Goal: Task Accomplishment & Management: Manage account settings

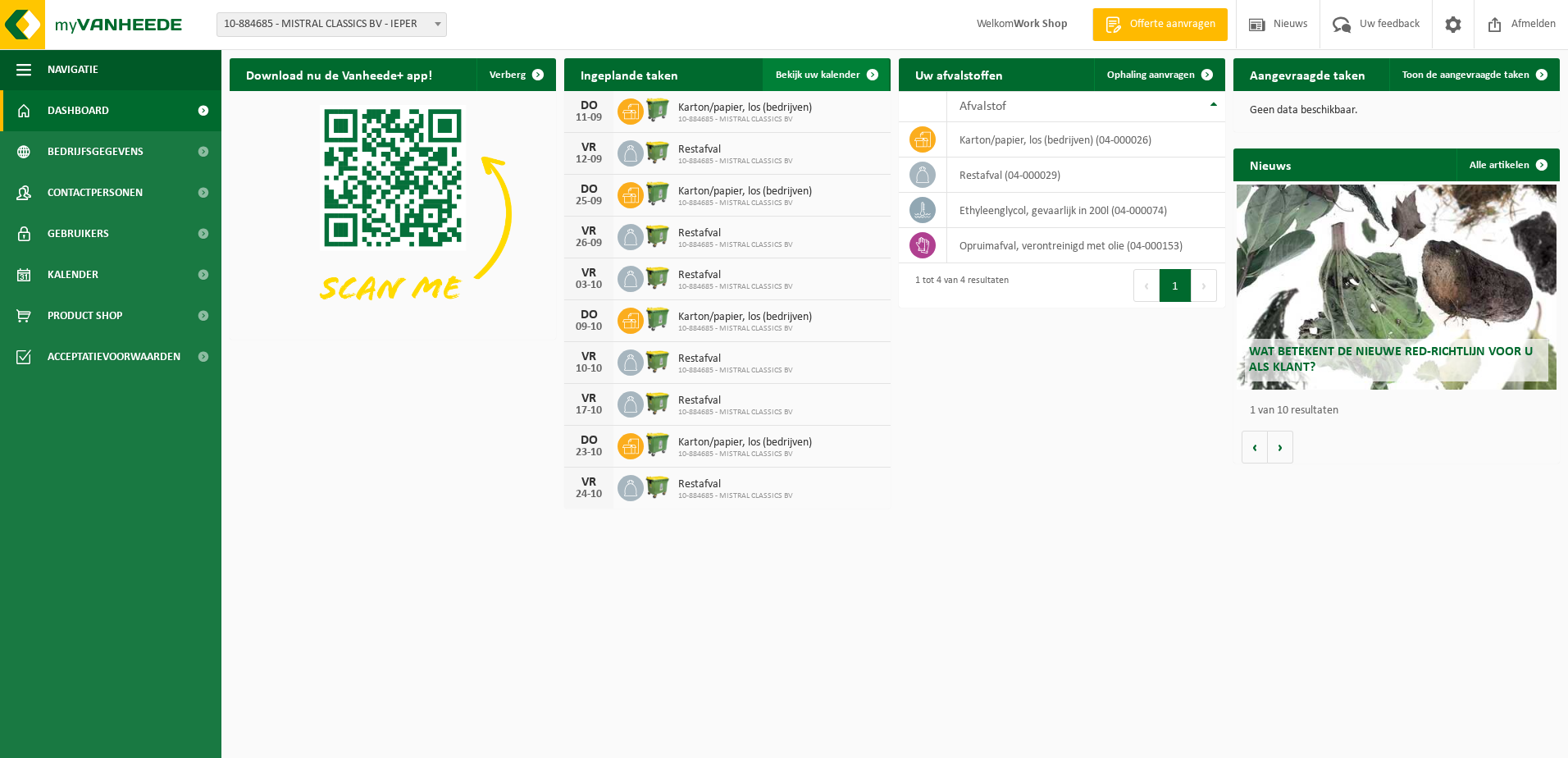
click at [798, 67] on link "Bekijk uw kalender" at bounding box center [826, 74] width 127 height 32
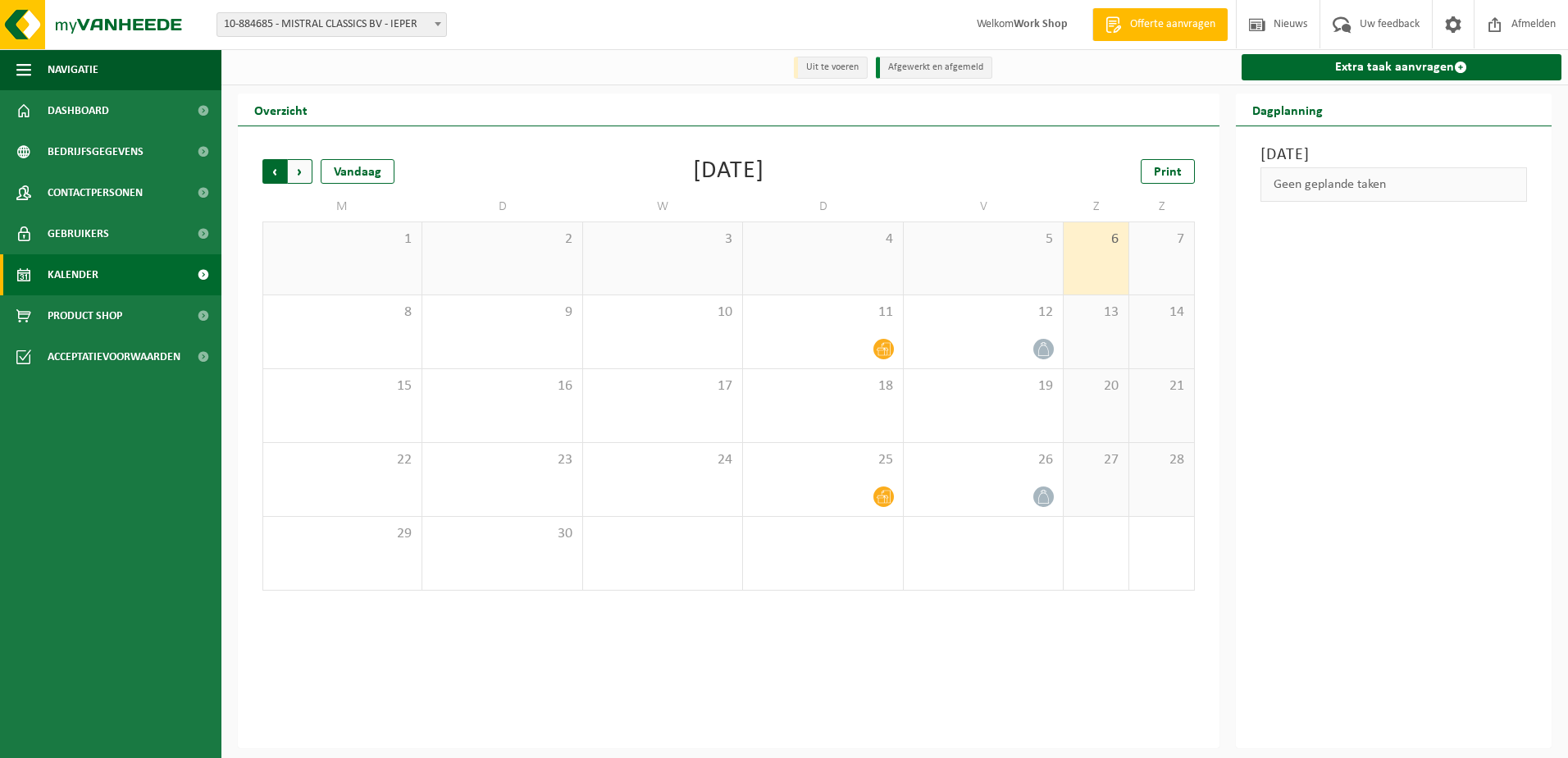
click at [301, 179] on span "Volgende" at bounding box center [299, 171] width 25 height 25
click at [282, 178] on span "Vorige" at bounding box center [274, 171] width 25 height 25
click at [299, 173] on span "Volgende" at bounding box center [299, 171] width 25 height 25
click at [1039, 272] on icon at bounding box center [1044, 275] width 14 height 14
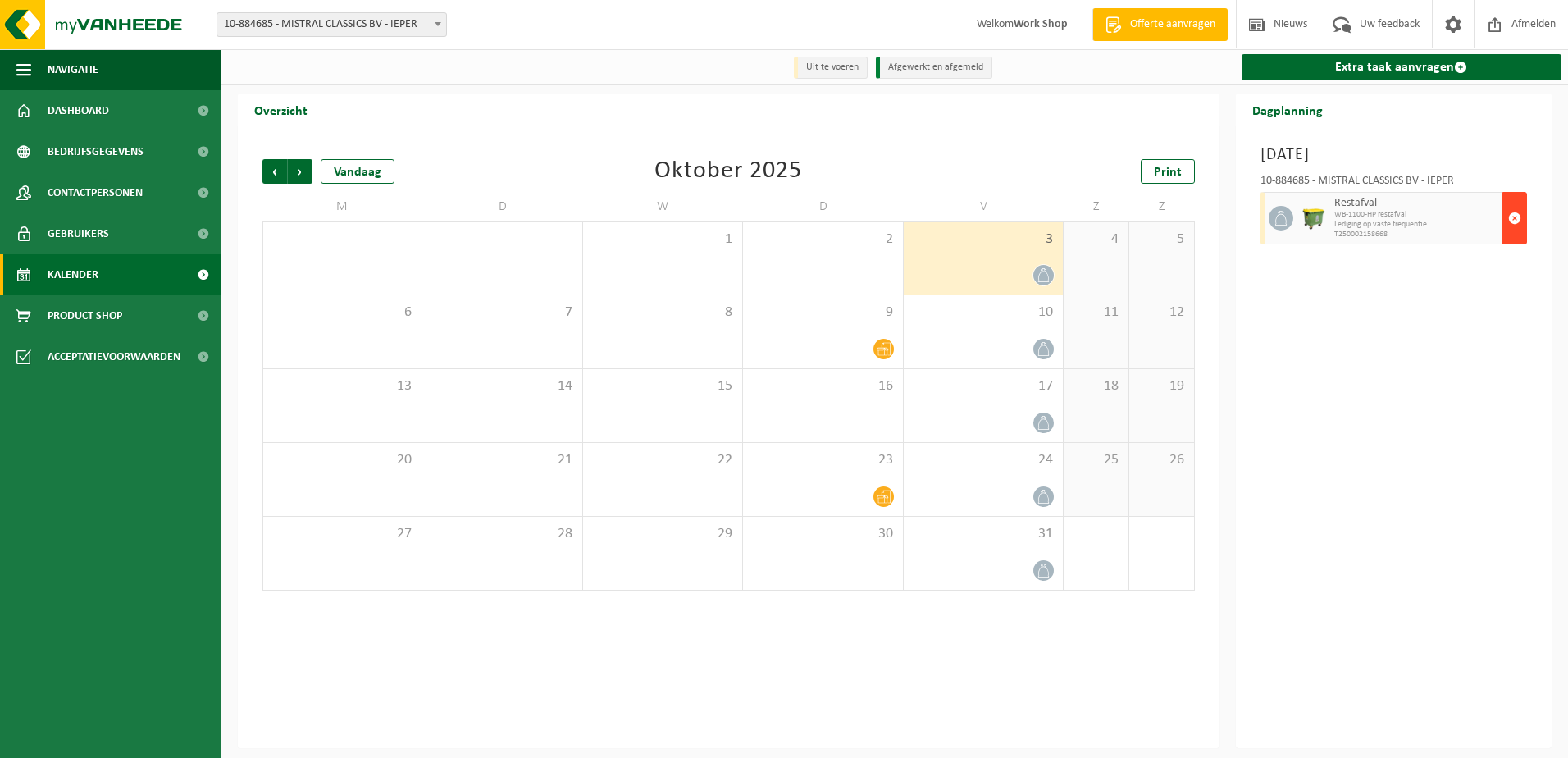
click at [1522, 227] on button "button" at bounding box center [1515, 217] width 25 height 52
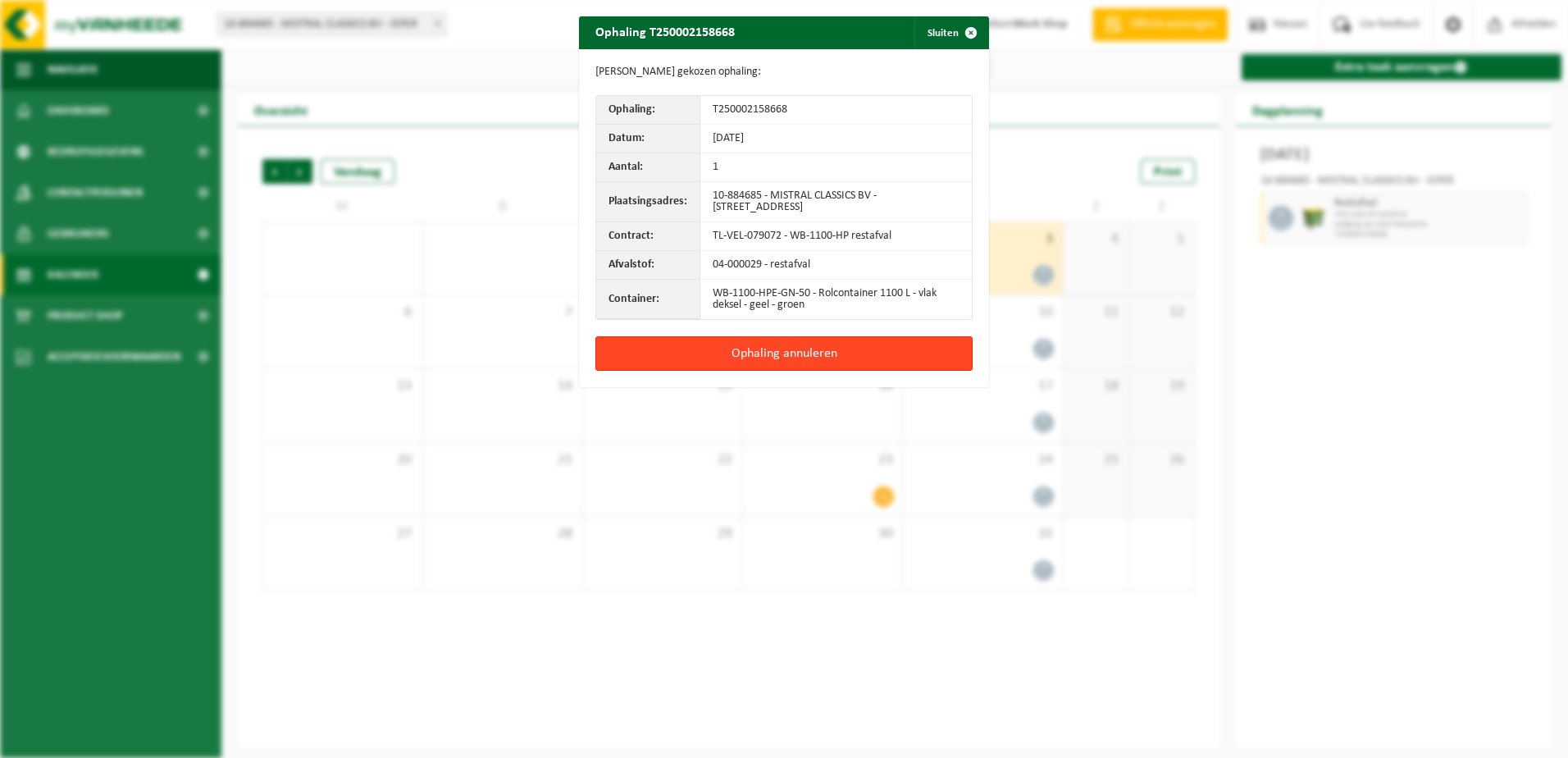
click at [830, 349] on button "Ophaling annuleren" at bounding box center [784, 353] width 377 height 34
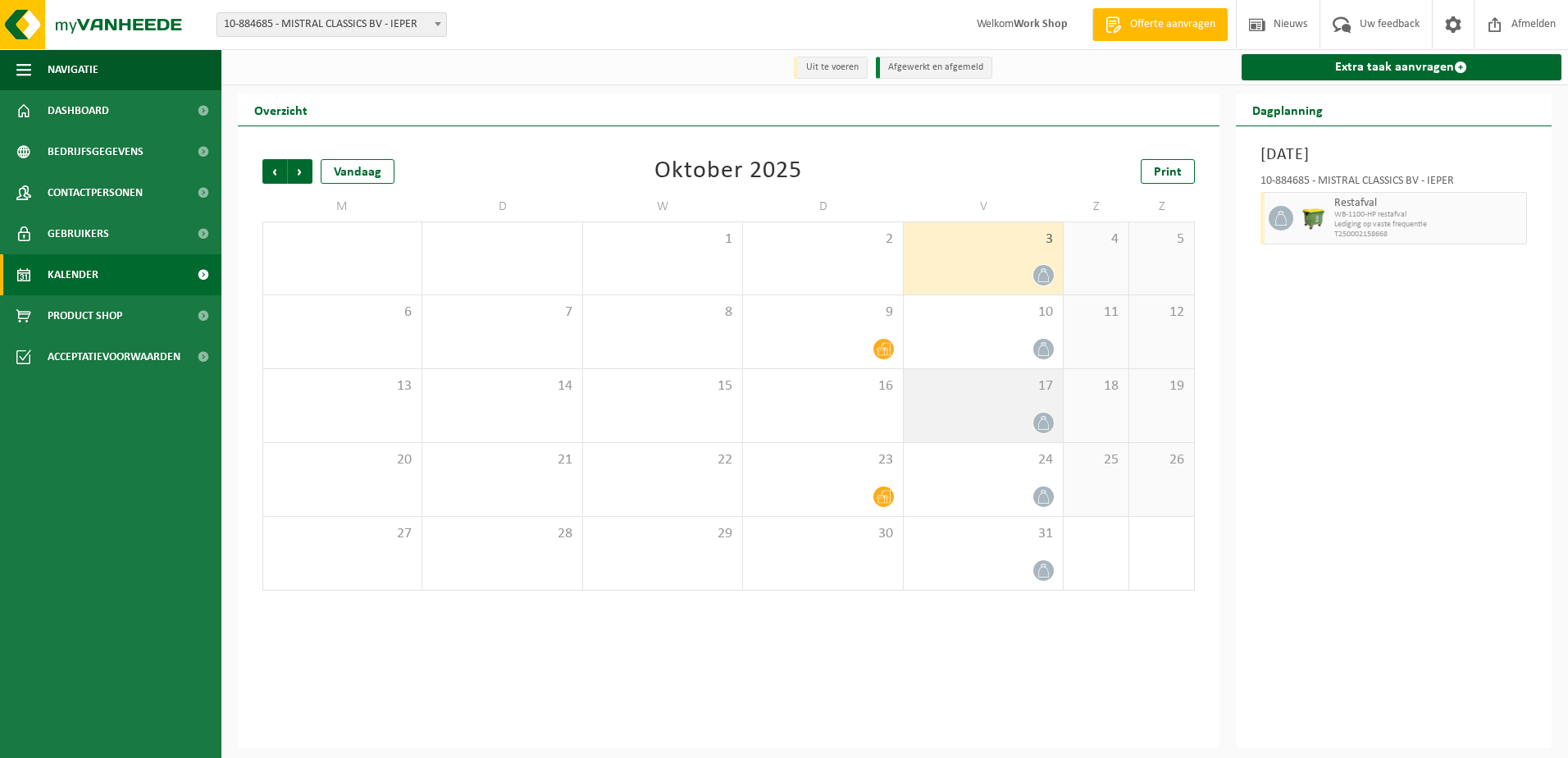
click at [1028, 416] on div at bounding box center [983, 422] width 142 height 23
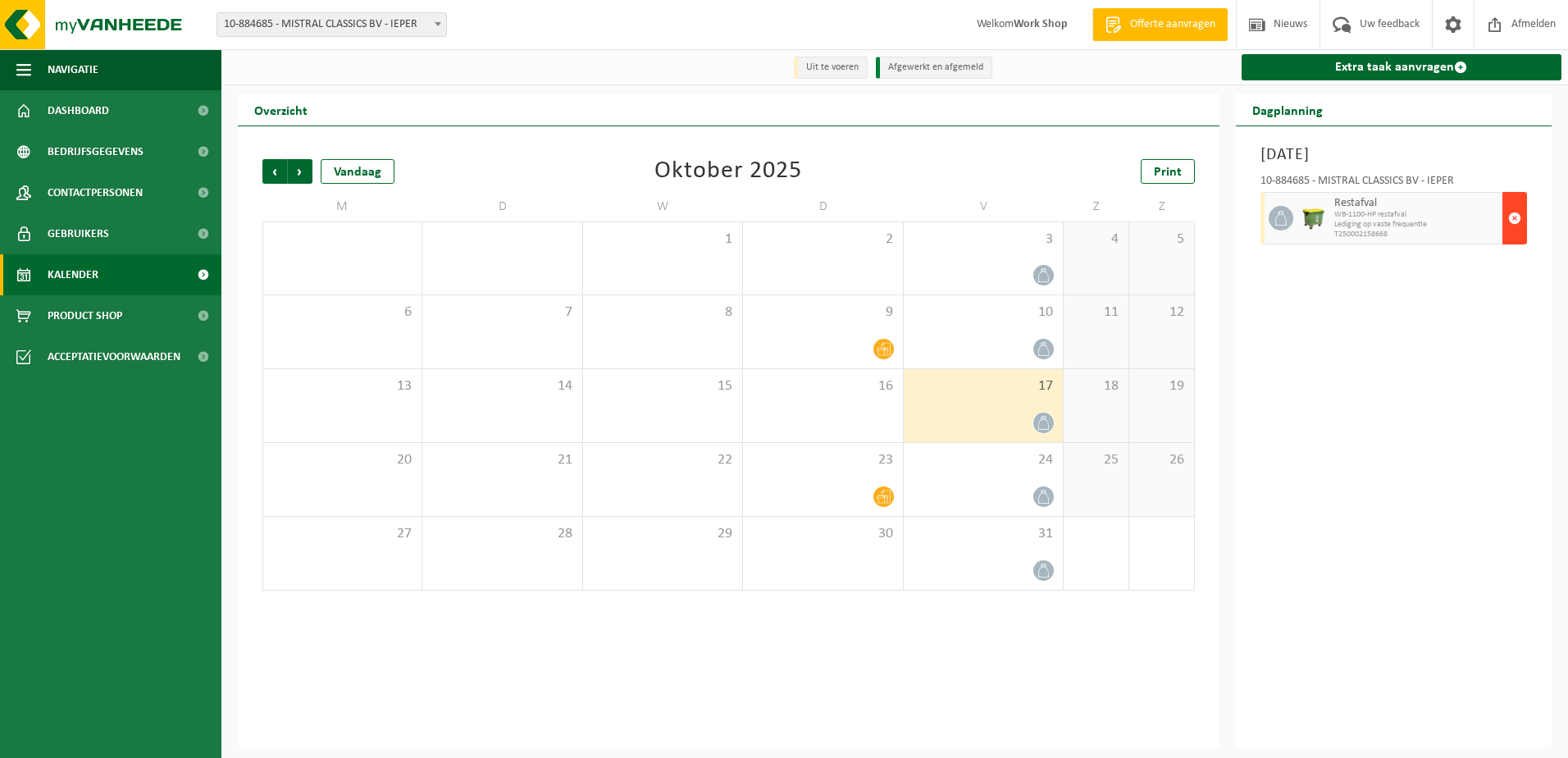
click at [1512, 222] on span "button" at bounding box center [1514, 218] width 13 height 32
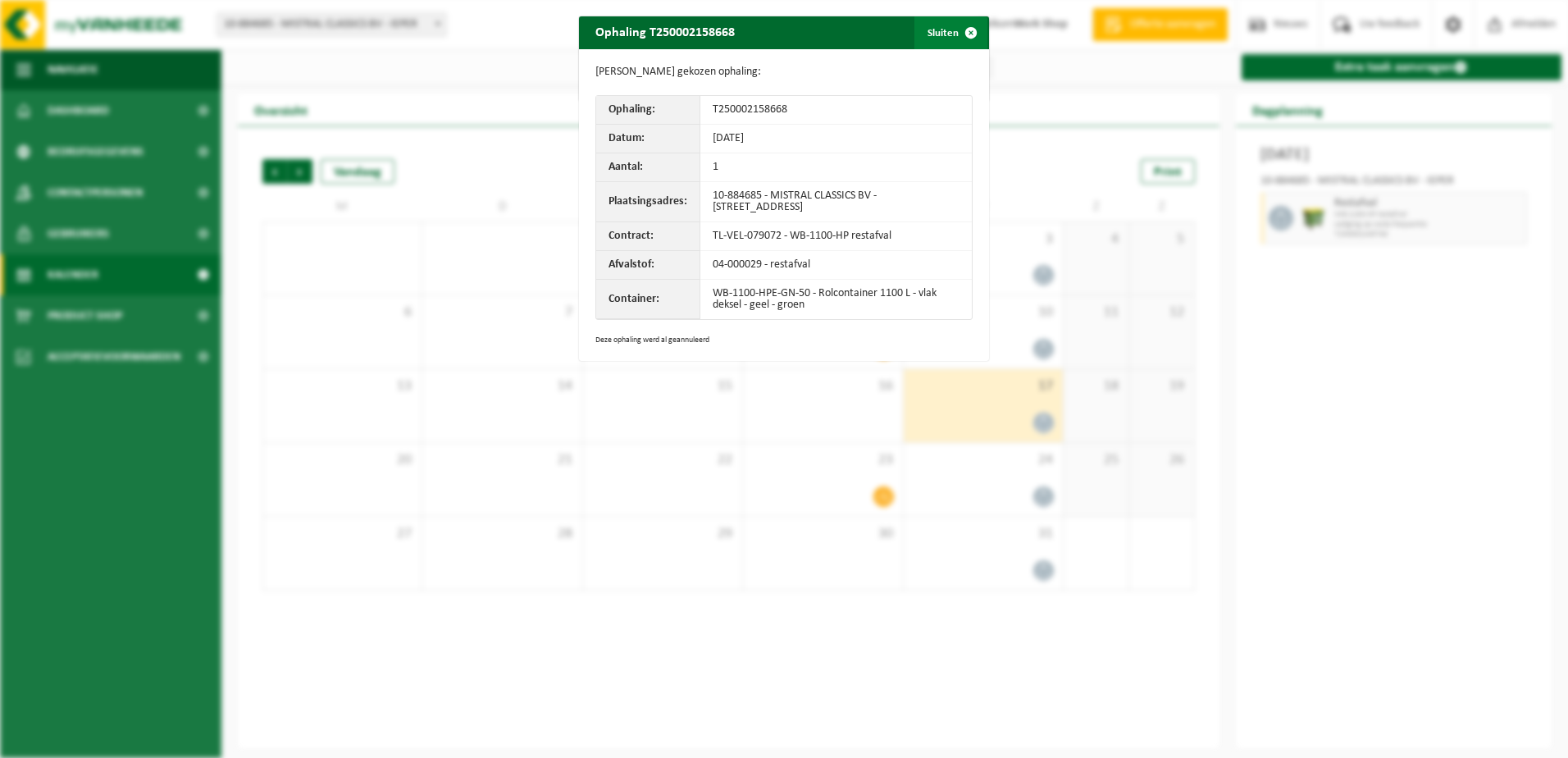
click at [935, 28] on button "Sluiten" at bounding box center [951, 32] width 73 height 32
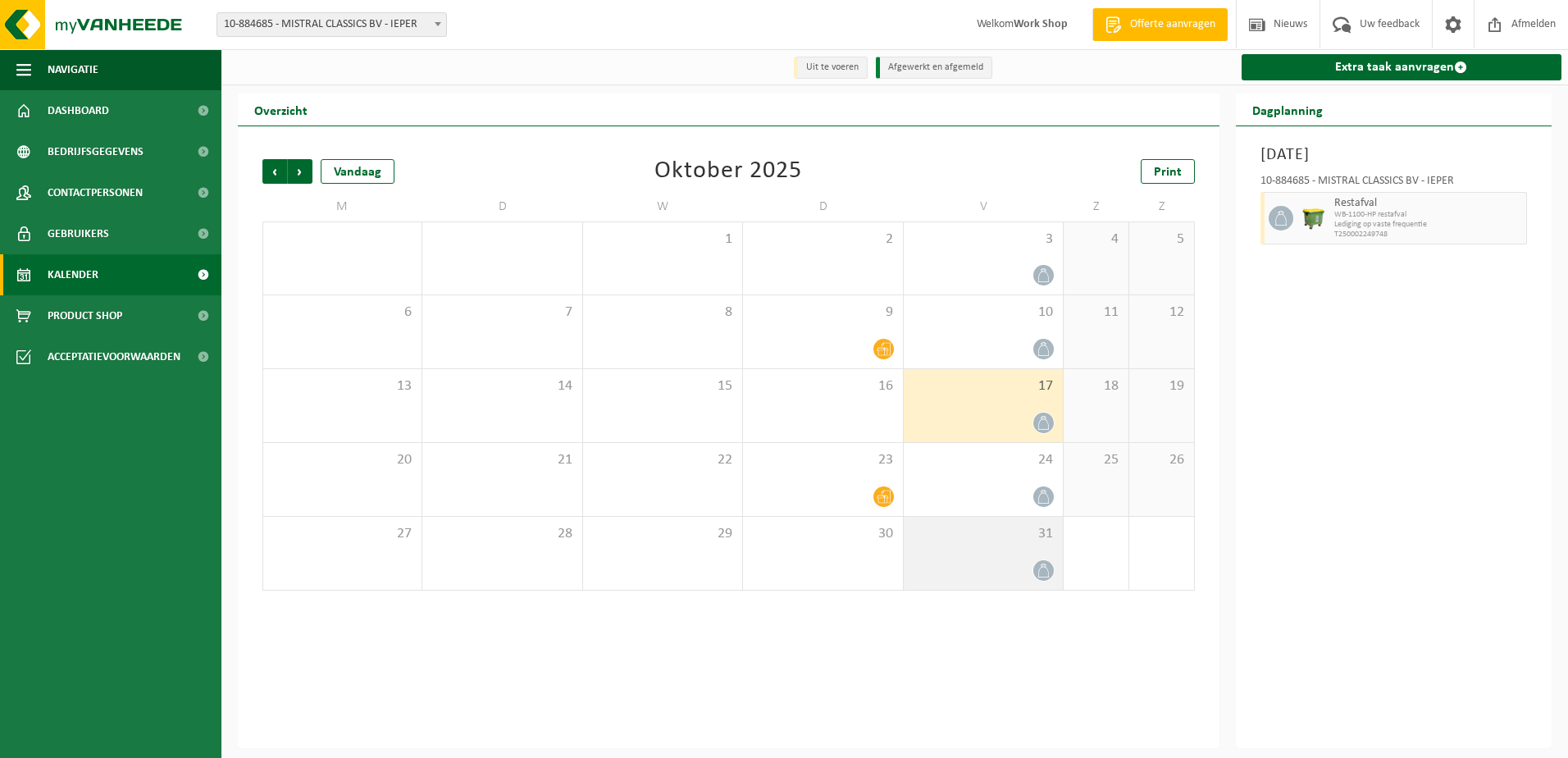
click at [1017, 566] on div at bounding box center [983, 570] width 142 height 23
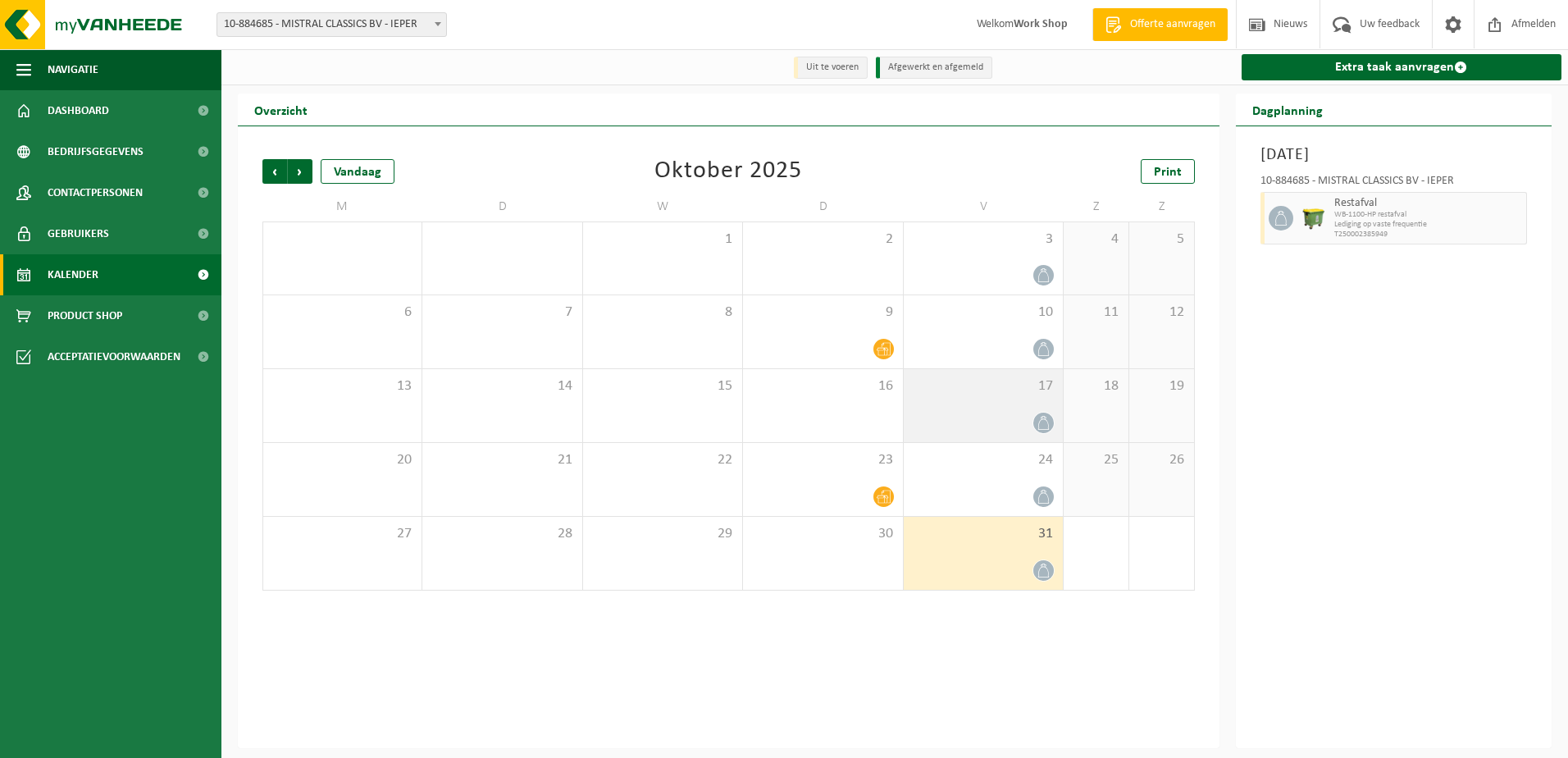
click at [960, 395] on span "17" at bounding box center [983, 386] width 142 height 18
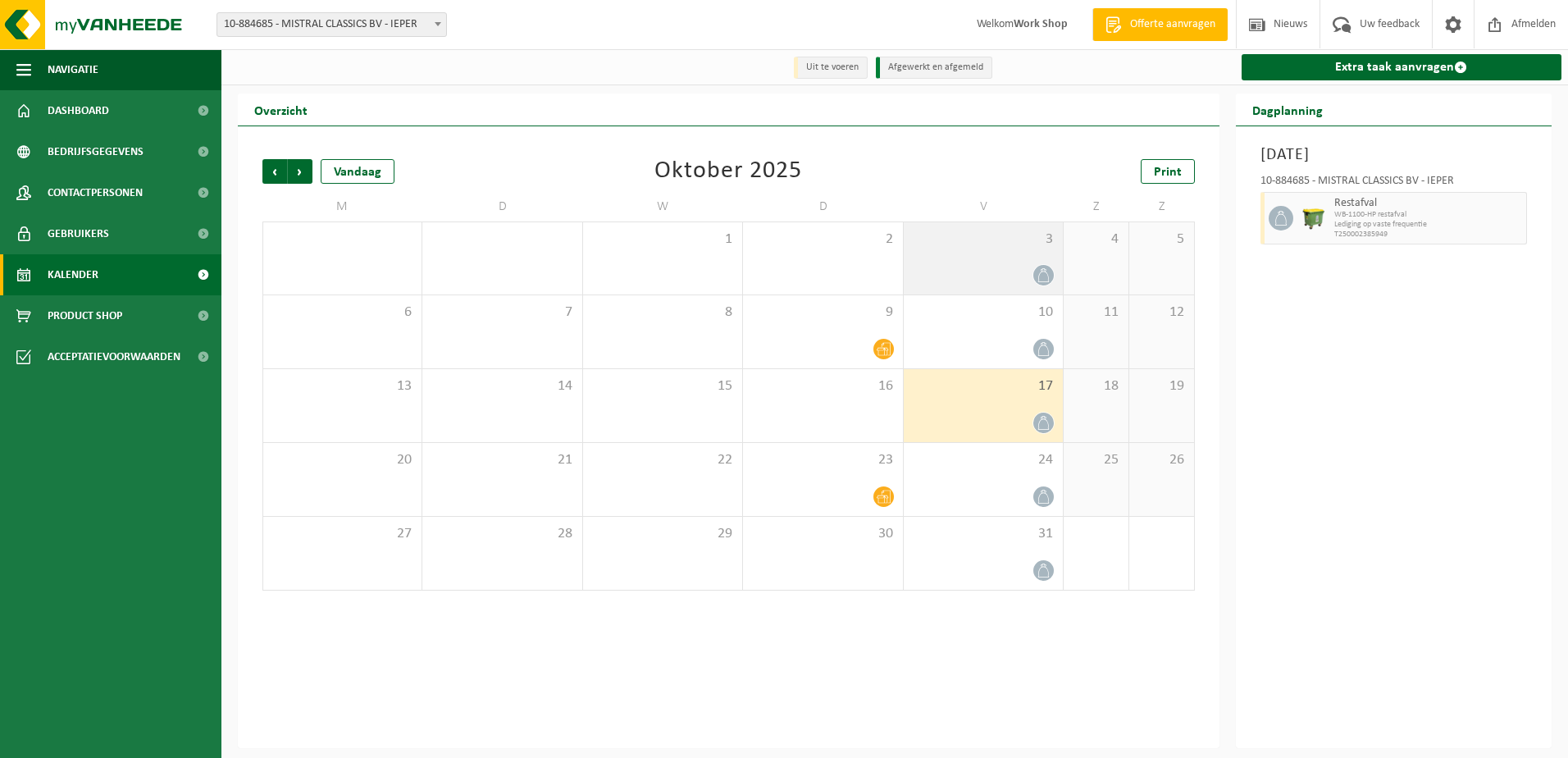
click at [980, 258] on div "3" at bounding box center [984, 258] width 159 height 73
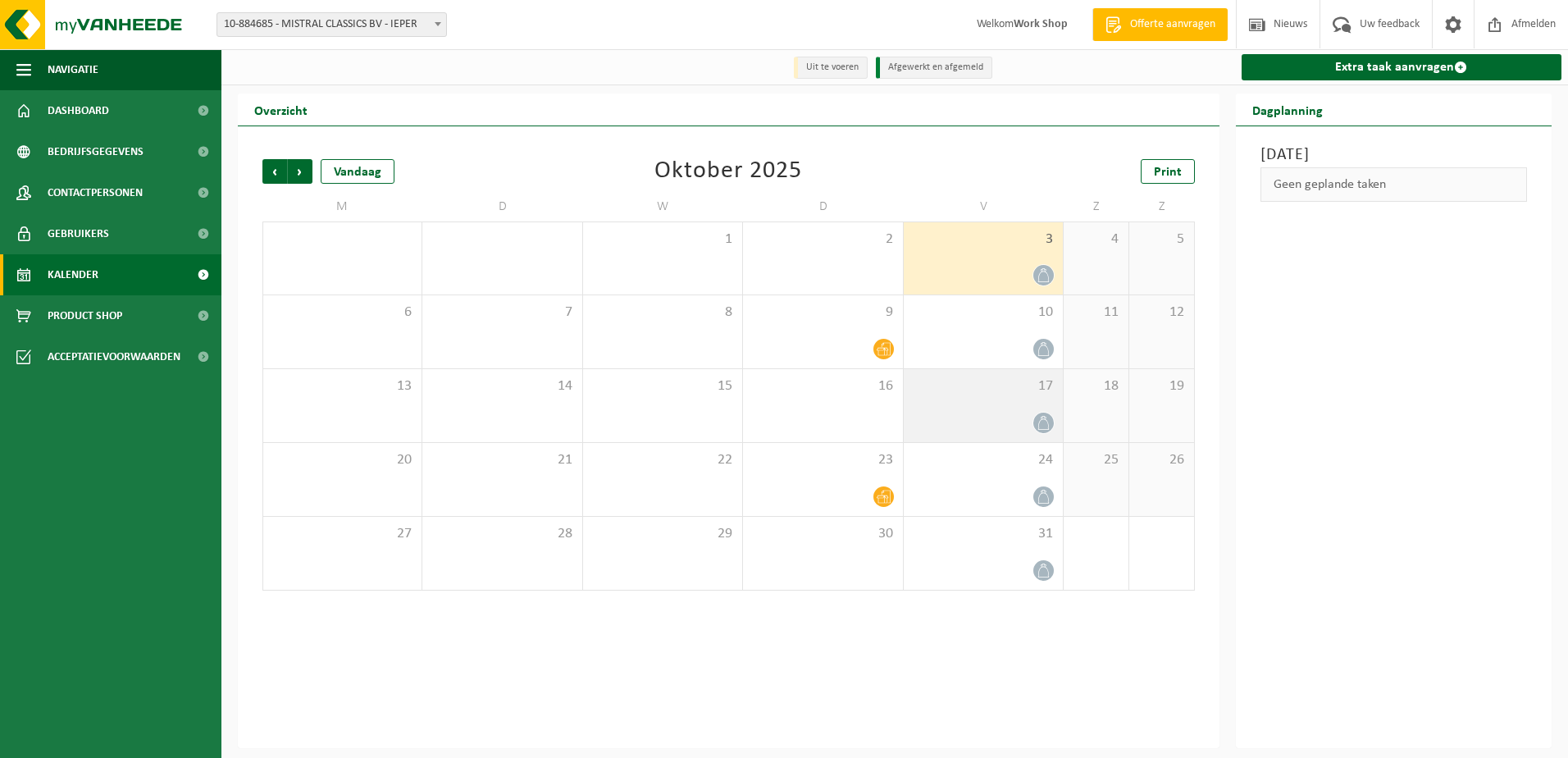
click at [982, 392] on span "17" at bounding box center [983, 386] width 142 height 18
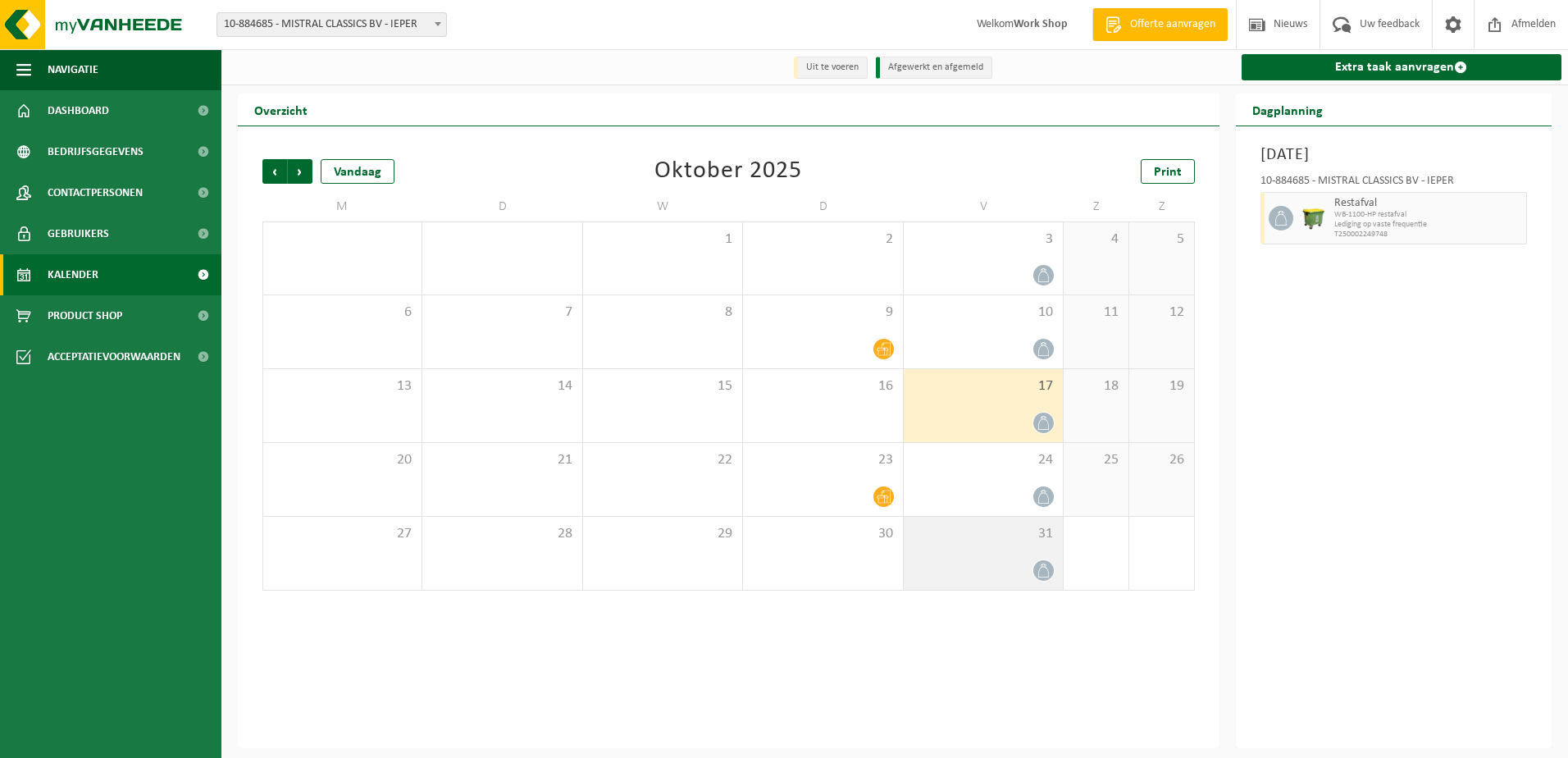
click at [1005, 548] on div "31" at bounding box center [984, 553] width 159 height 73
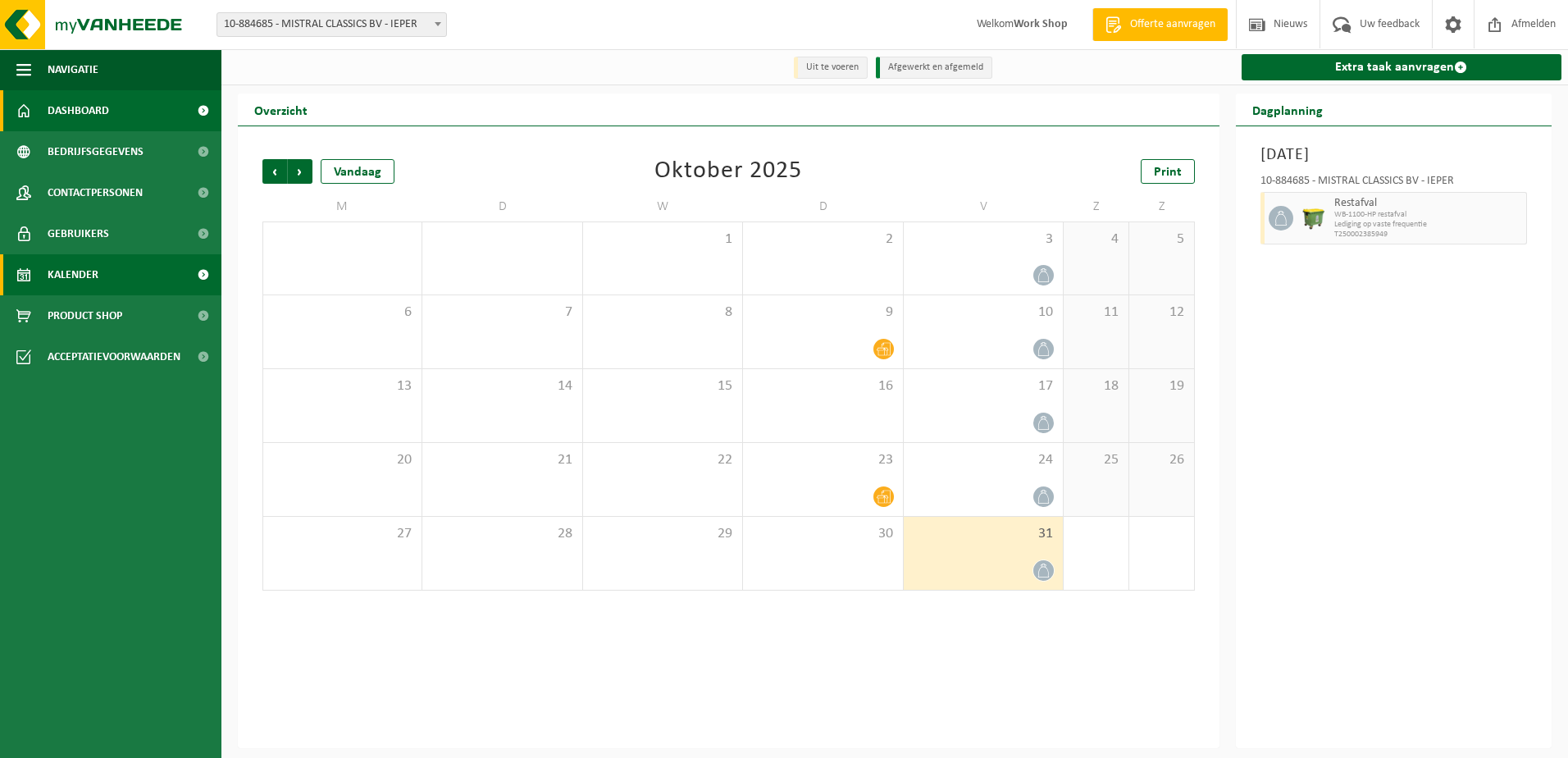
click at [130, 114] on link "Dashboard" at bounding box center [111, 111] width 222 height 41
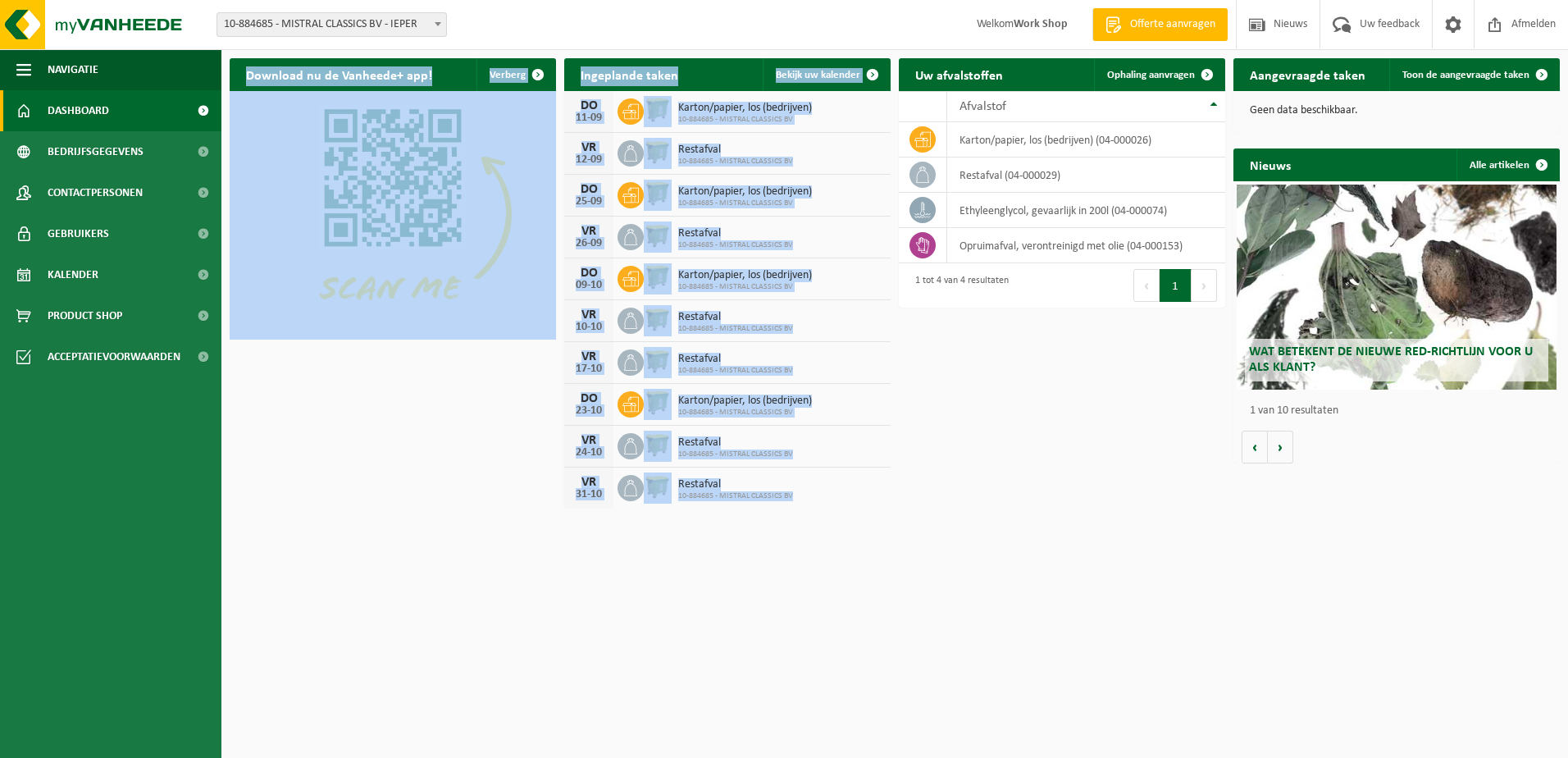
drag, startPoint x: 887, startPoint y: 510, endPoint x: 817, endPoint y: 555, distance: 83.2
click at [817, 555] on html "Vestiging: 10-884685 - MISTRAL CLASSICS BV - IEPER 10-884685 - MISTRAL CLASSICS…" at bounding box center [784, 379] width 1568 height 758
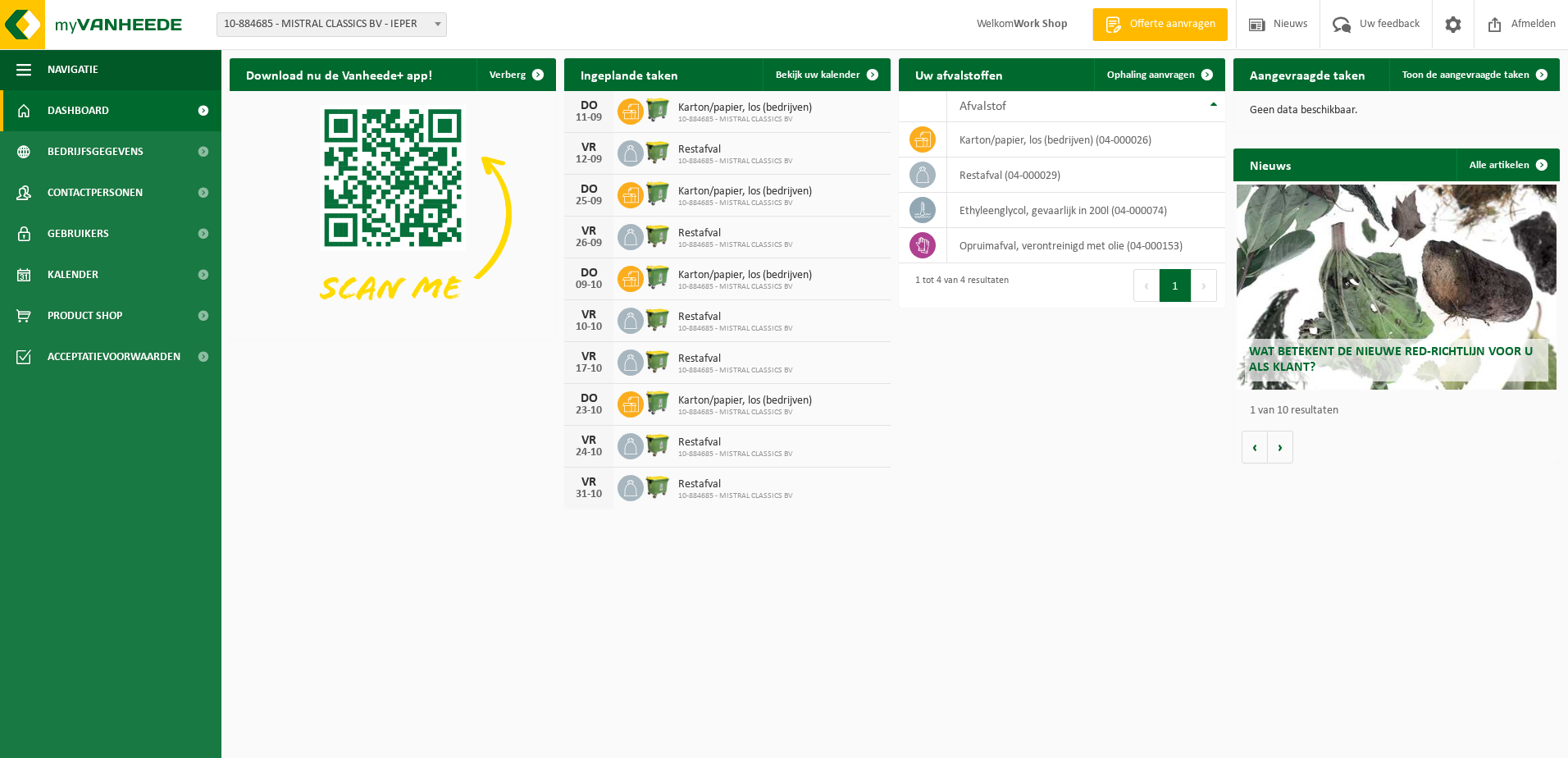
drag, startPoint x: 817, startPoint y: 555, endPoint x: 790, endPoint y: 563, distance: 28.2
click at [790, 563] on html "Vestiging: 10-884685 - MISTRAL CLASSICS BV - IEPER 10-884685 - MISTRAL CLASSICS…" at bounding box center [784, 379] width 1568 height 758
click at [802, 82] on link "Bekijk uw kalender" at bounding box center [826, 74] width 127 height 32
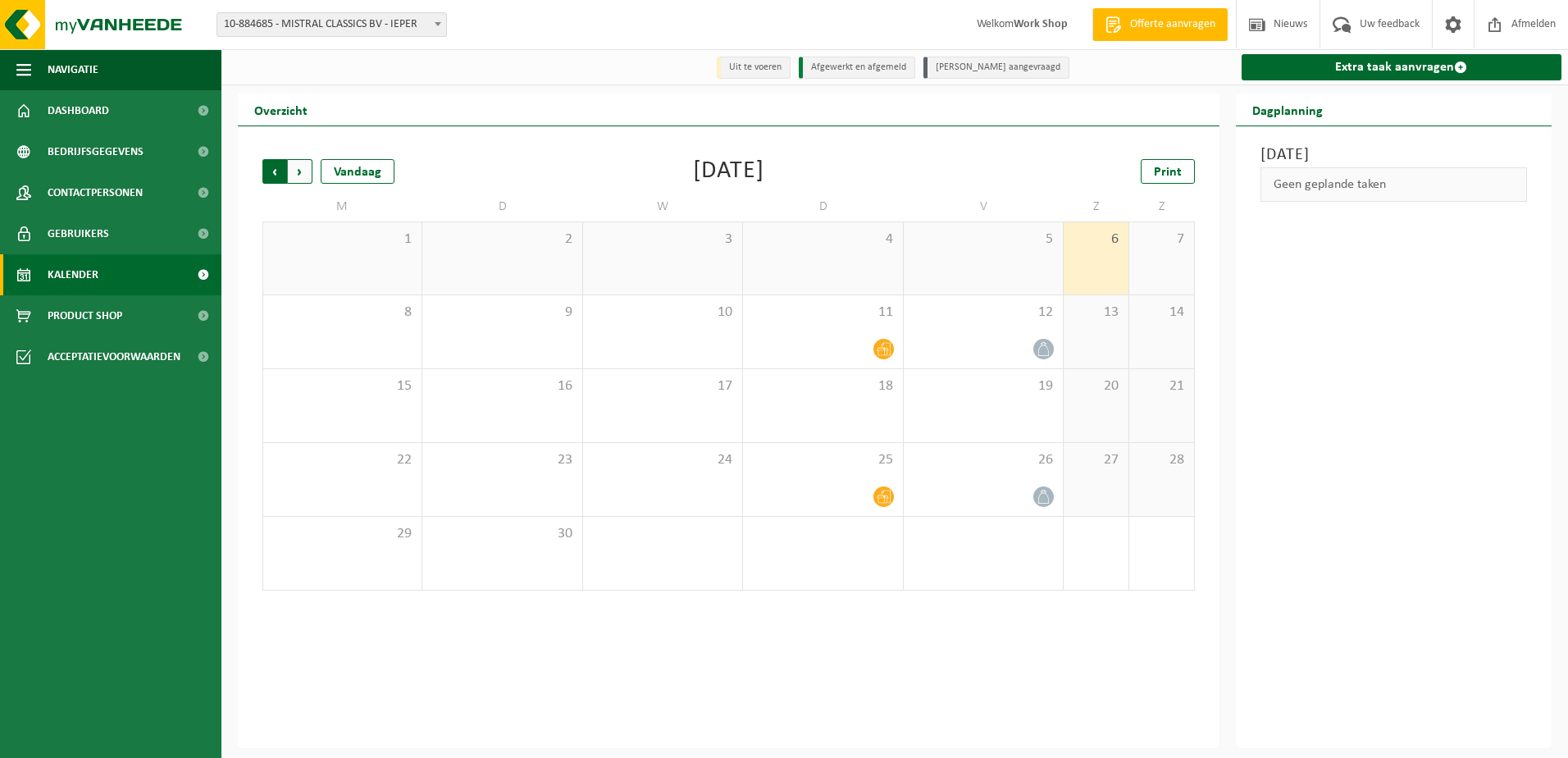
click at [301, 180] on span "Volgende" at bounding box center [299, 171] width 25 height 25
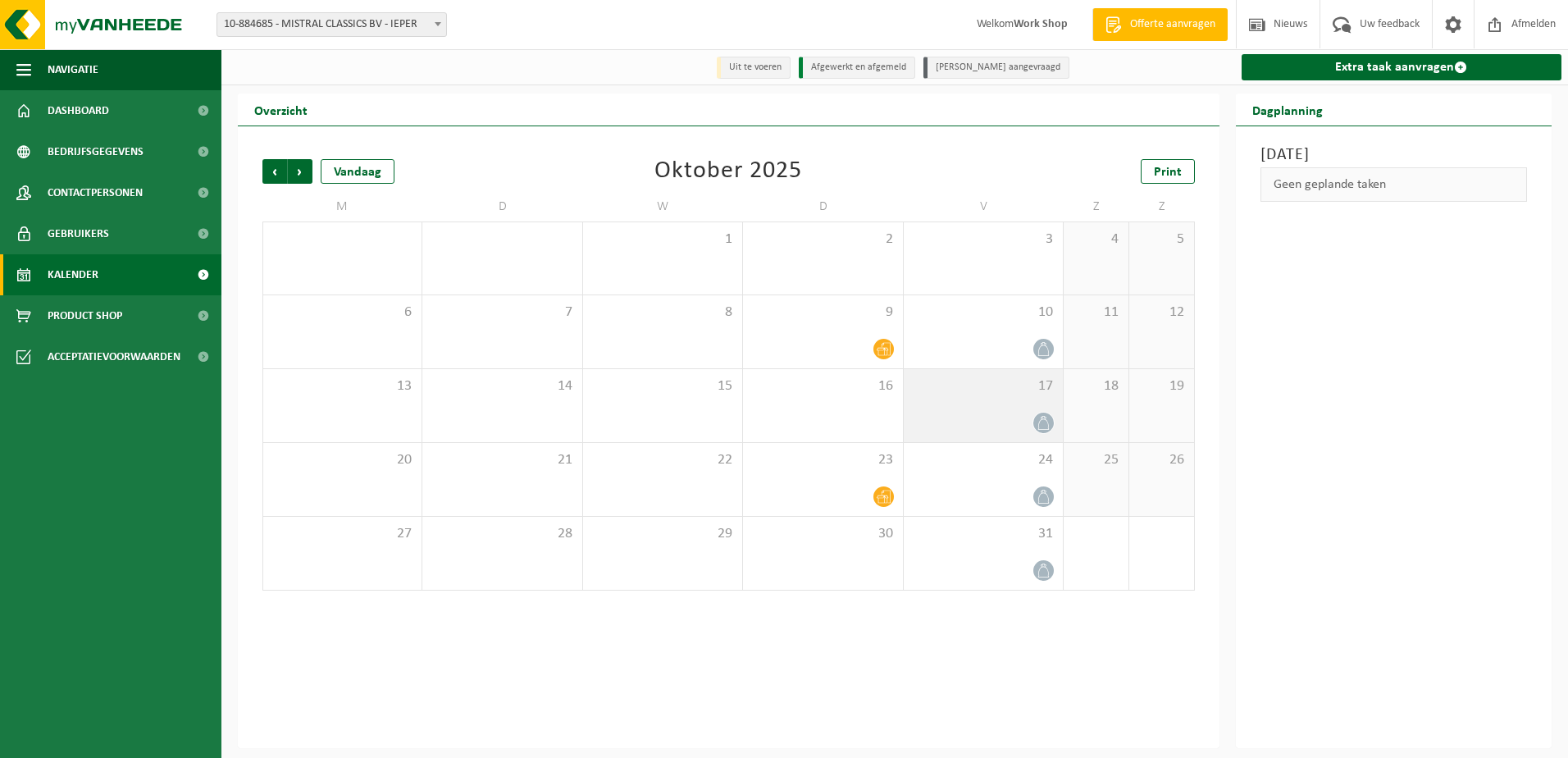
click at [1032, 411] on div "17" at bounding box center [984, 406] width 159 height 73
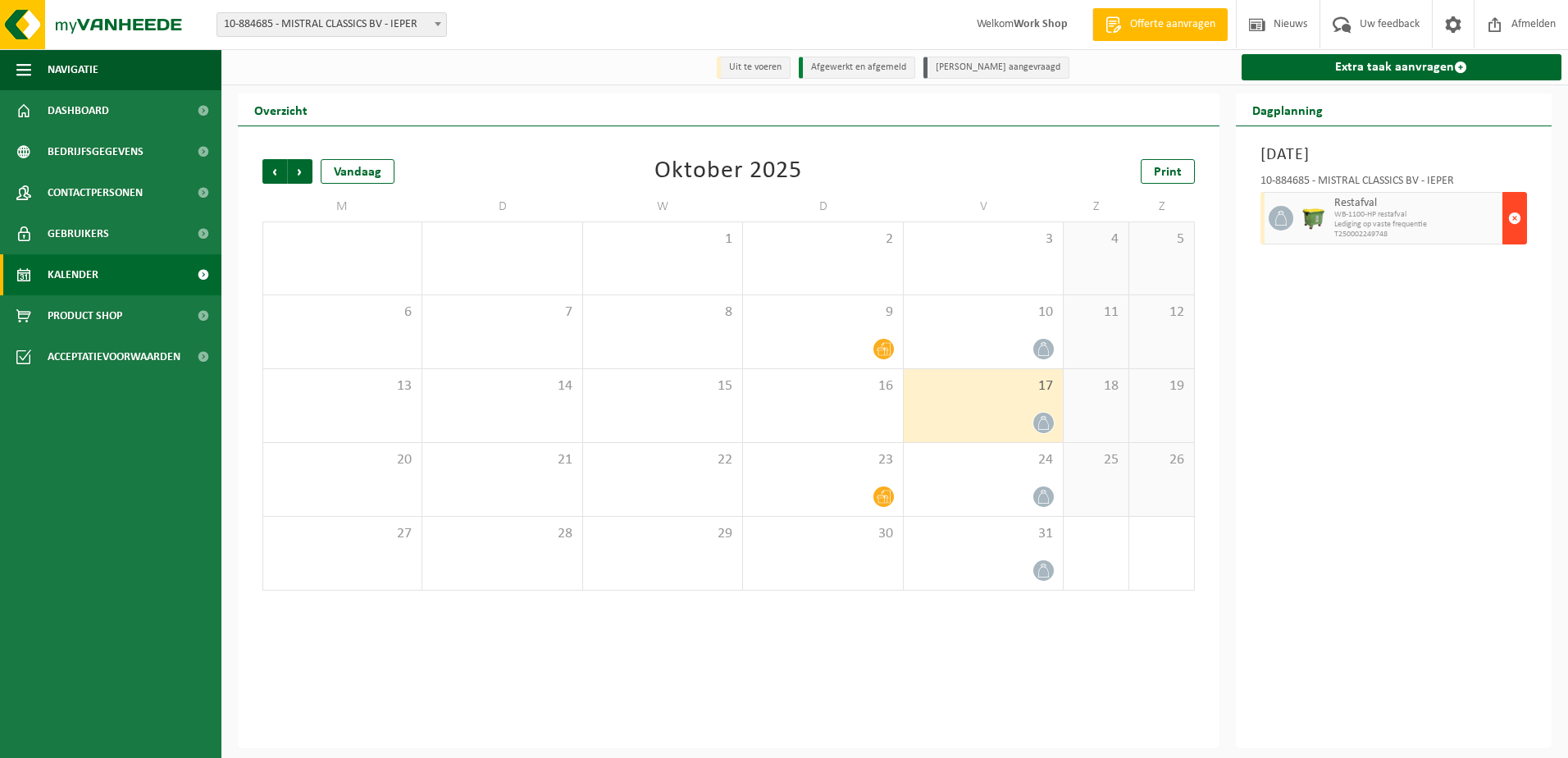
click at [1519, 219] on span "button" at bounding box center [1514, 218] width 13 height 32
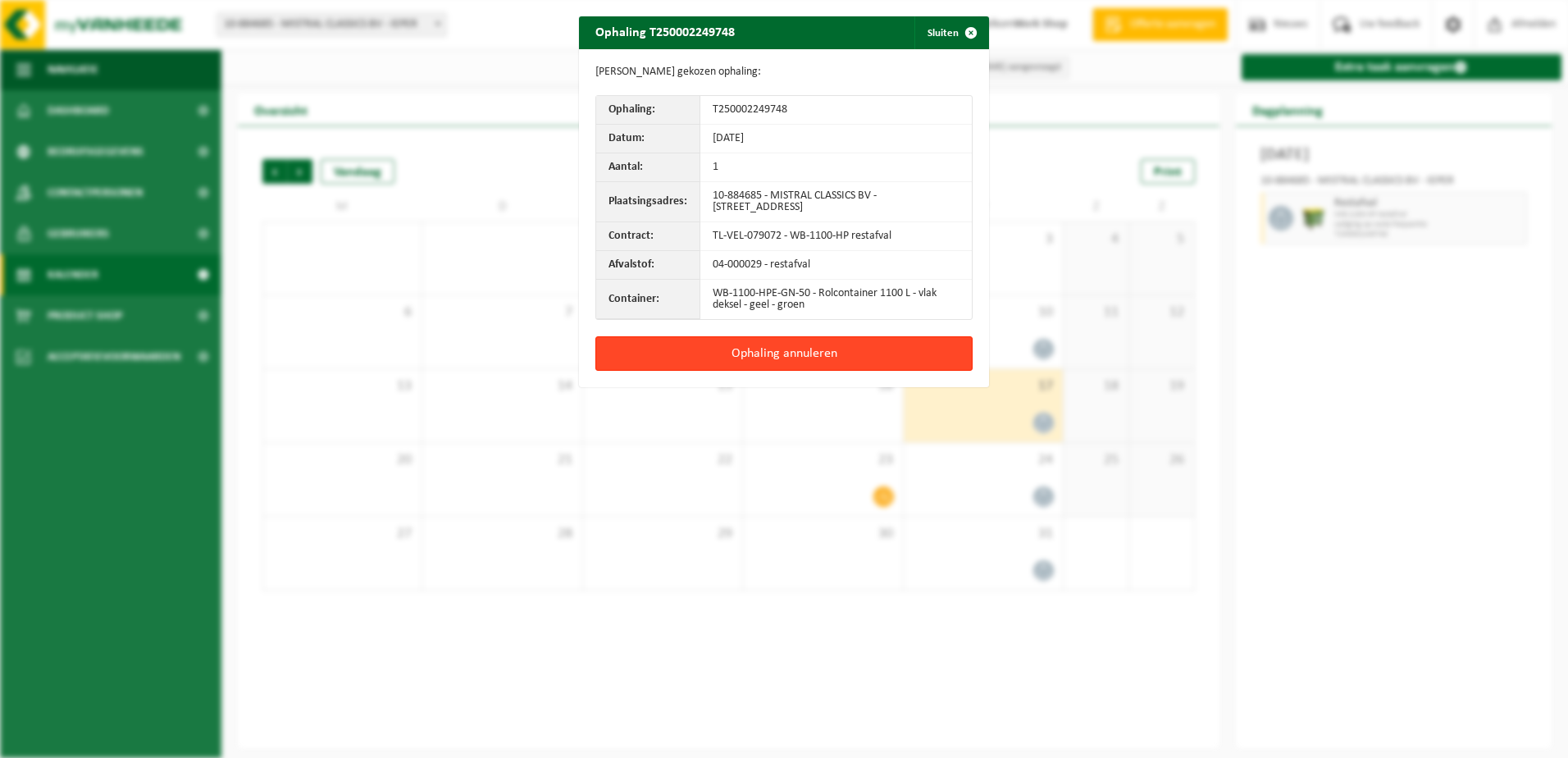
click at [844, 354] on button "Ophaling annuleren" at bounding box center [784, 353] width 377 height 34
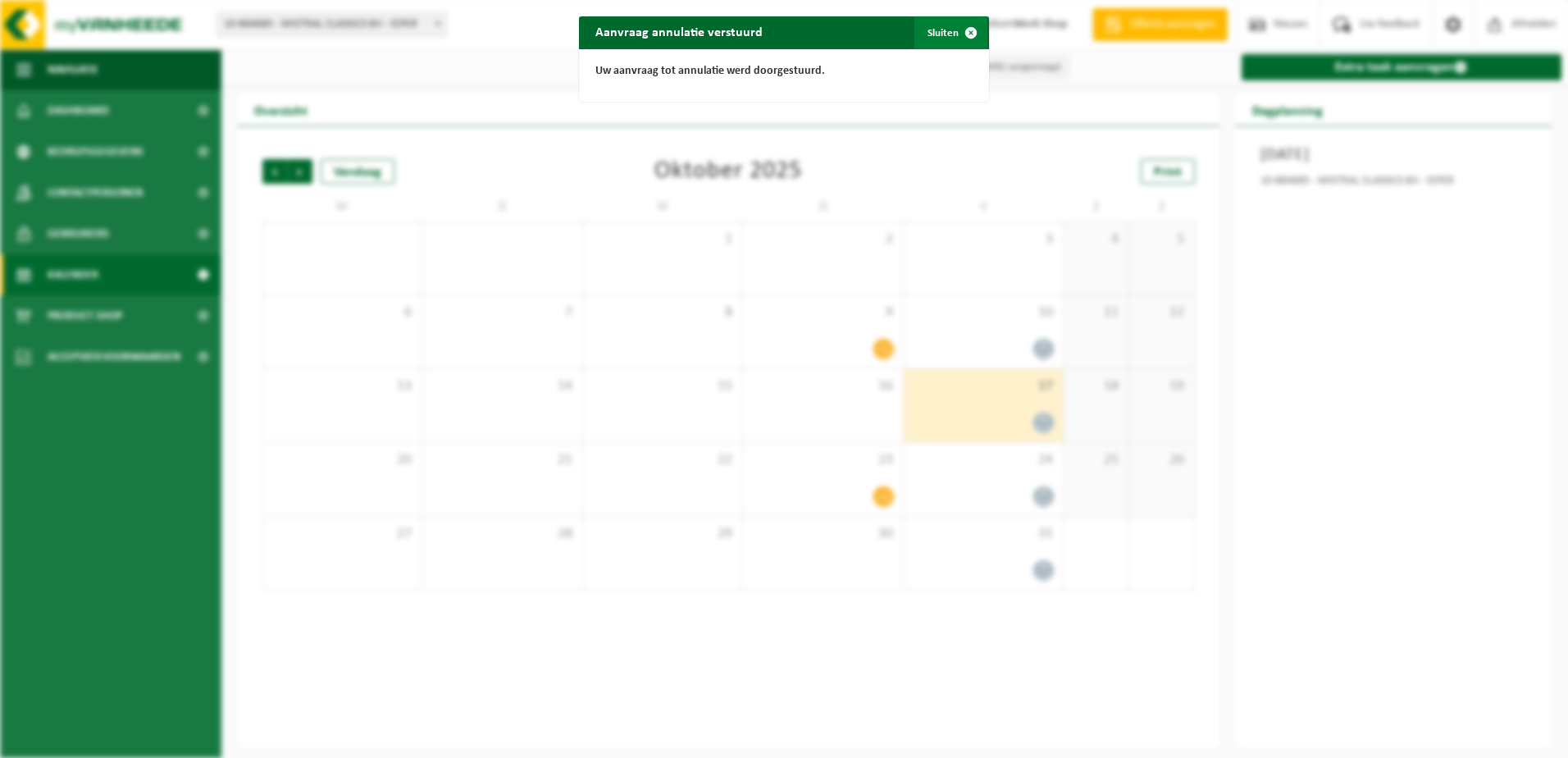
click at [954, 40] on span "button" at bounding box center [970, 32] width 32 height 32
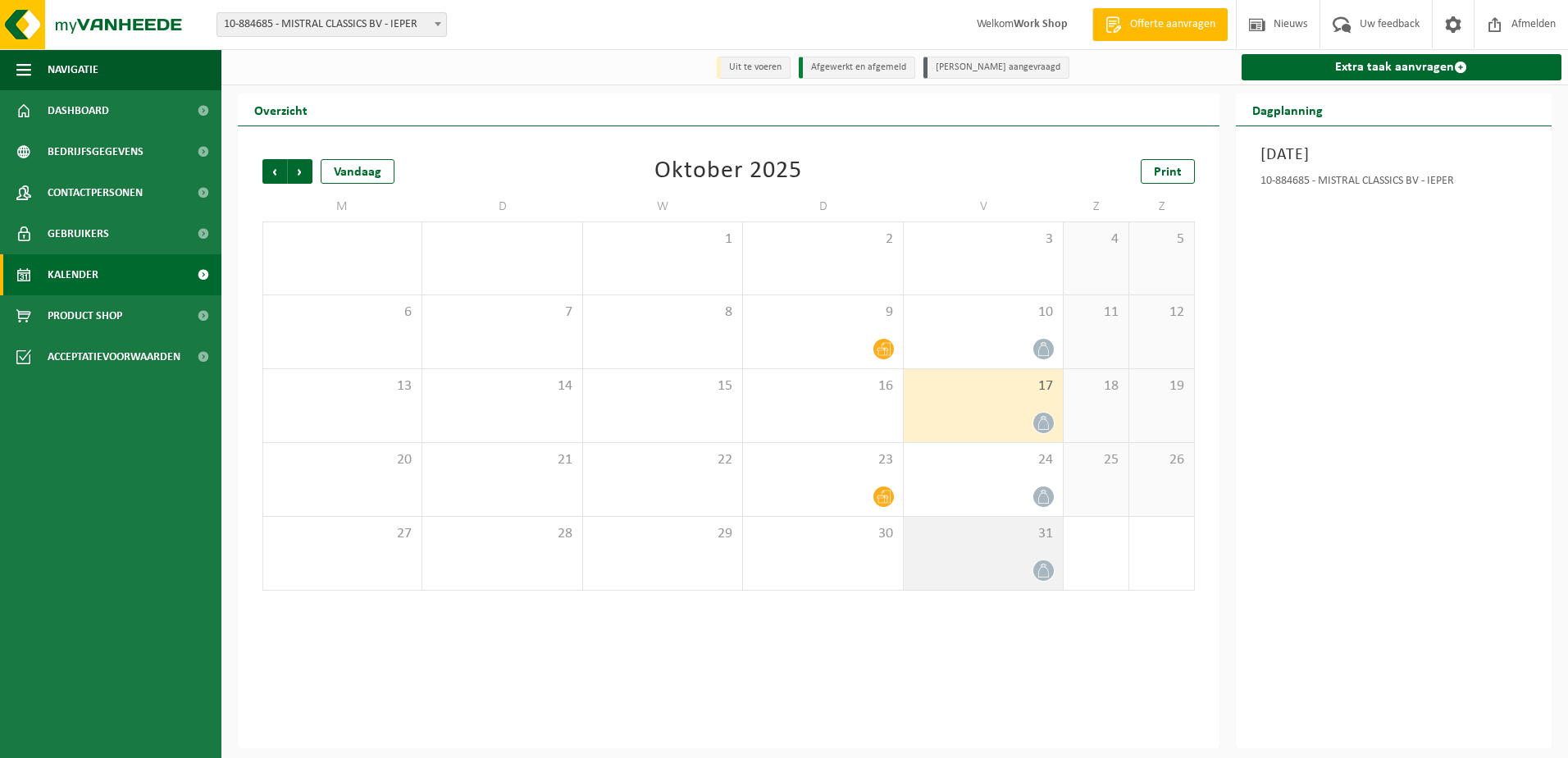
click at [1012, 571] on div at bounding box center [983, 570] width 142 height 23
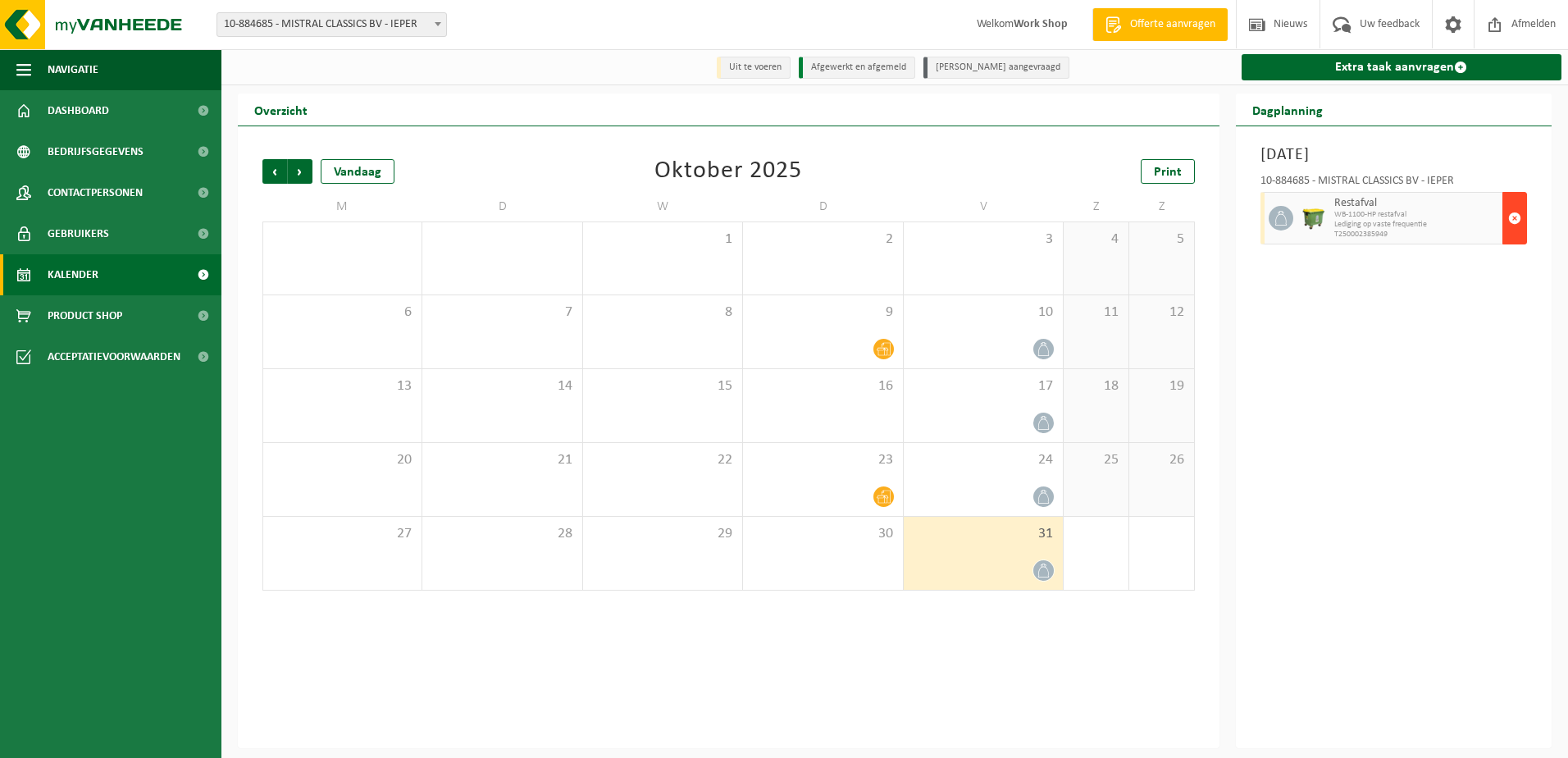
click at [1518, 217] on span "button" at bounding box center [1514, 218] width 13 height 32
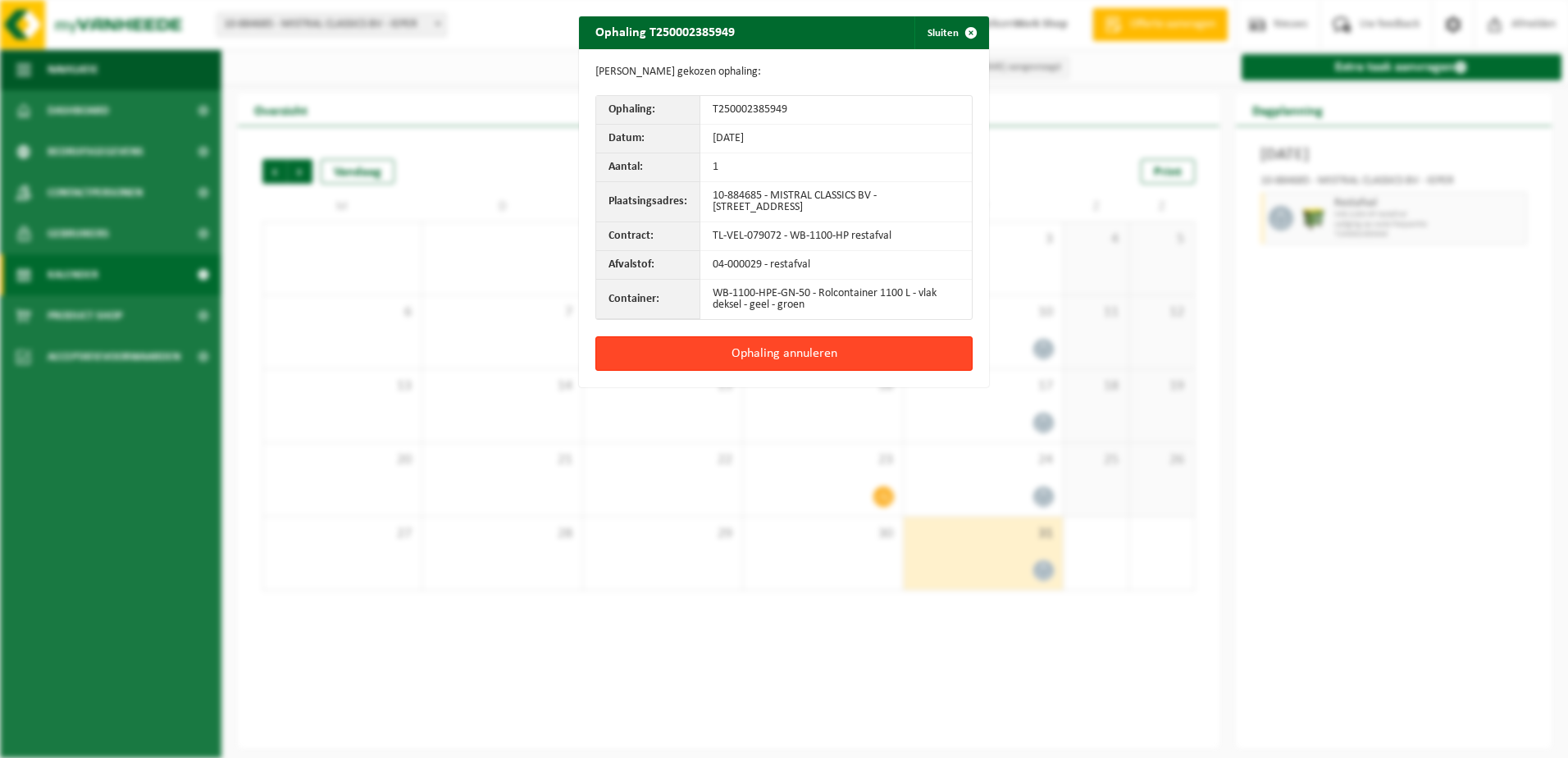
click at [832, 351] on button "Ophaling annuleren" at bounding box center [784, 353] width 377 height 34
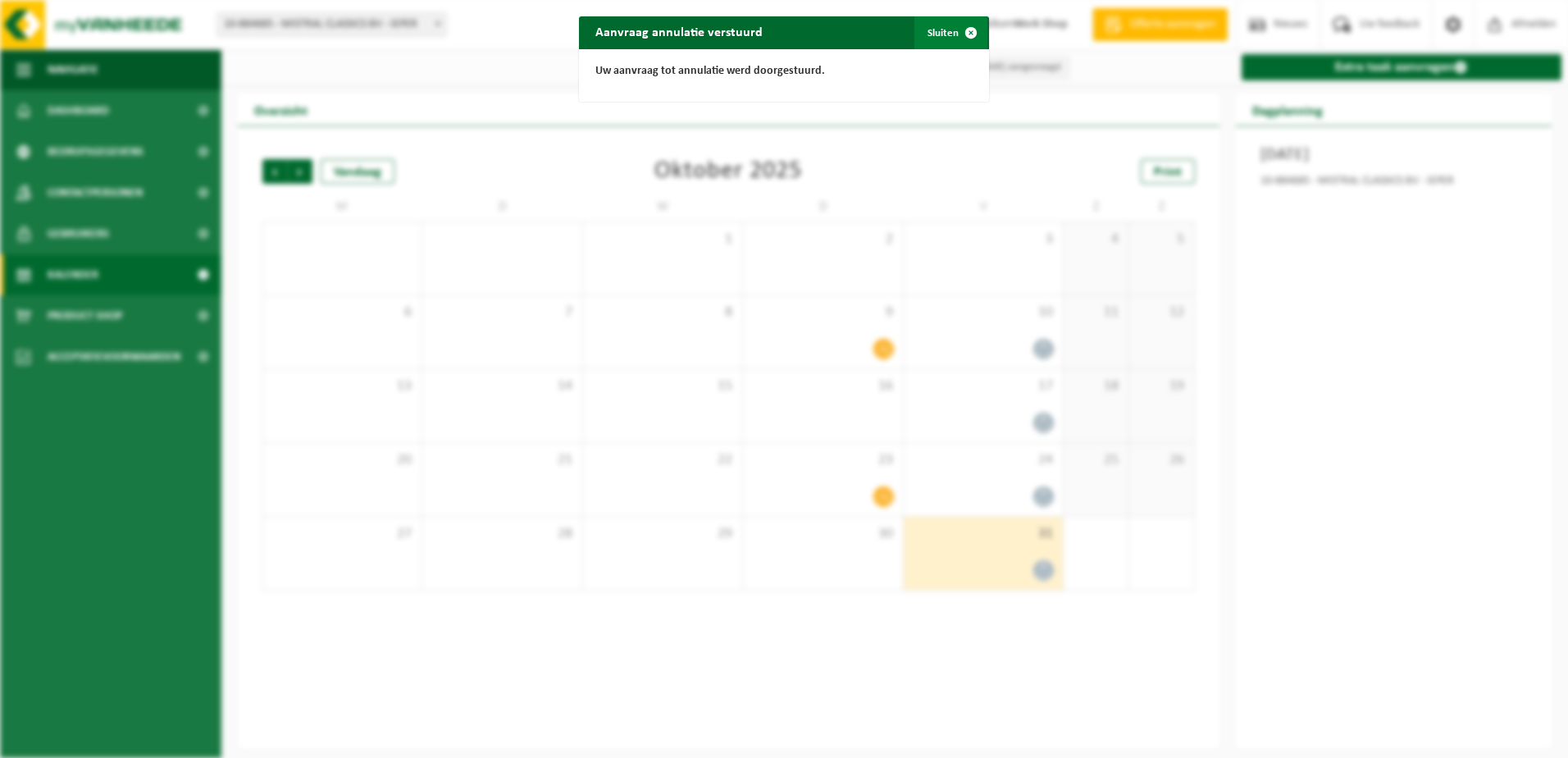
click at [960, 37] on span "button" at bounding box center [970, 32] width 32 height 32
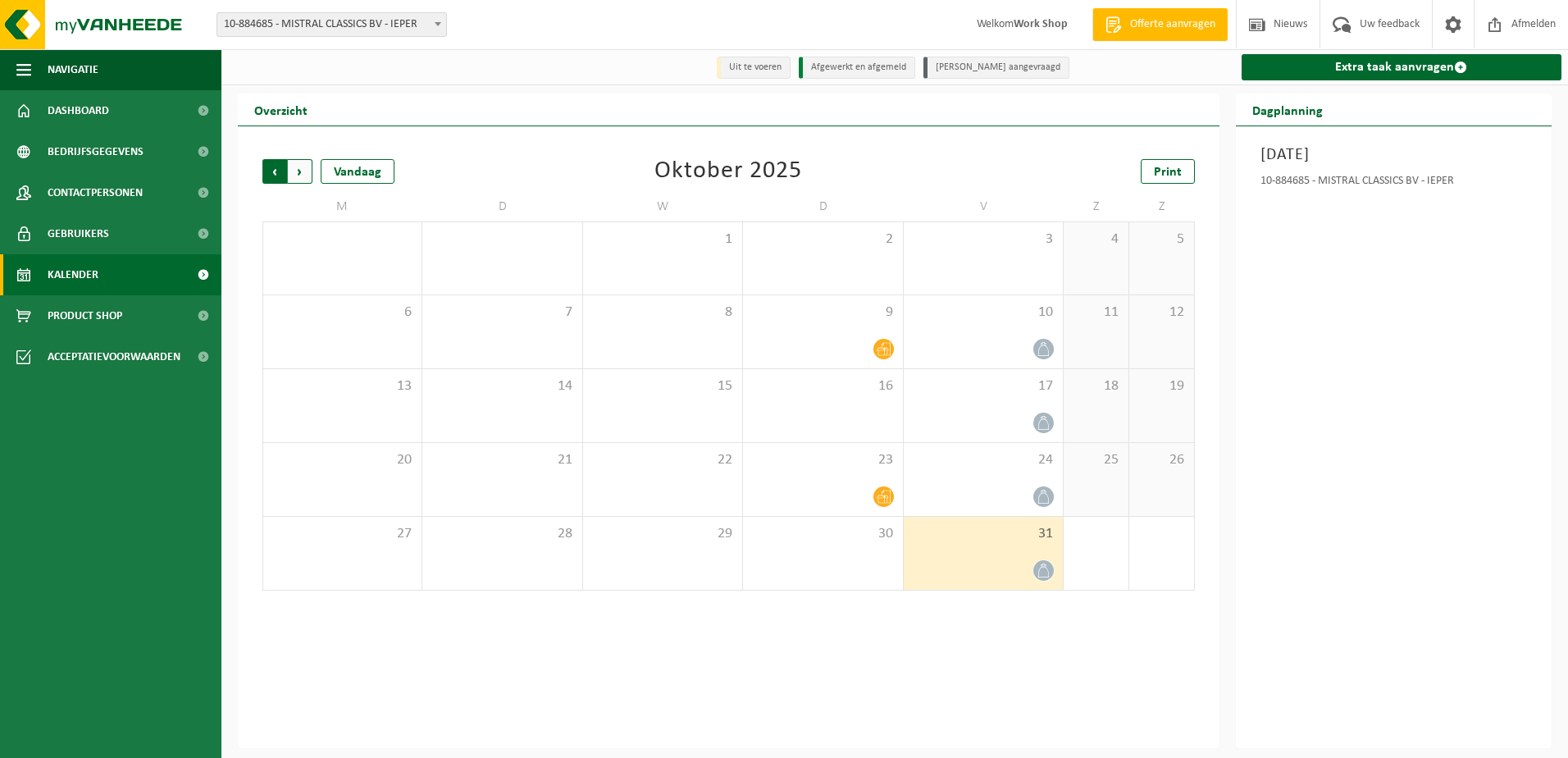
click at [298, 176] on span "Volgende" at bounding box center [299, 171] width 25 height 25
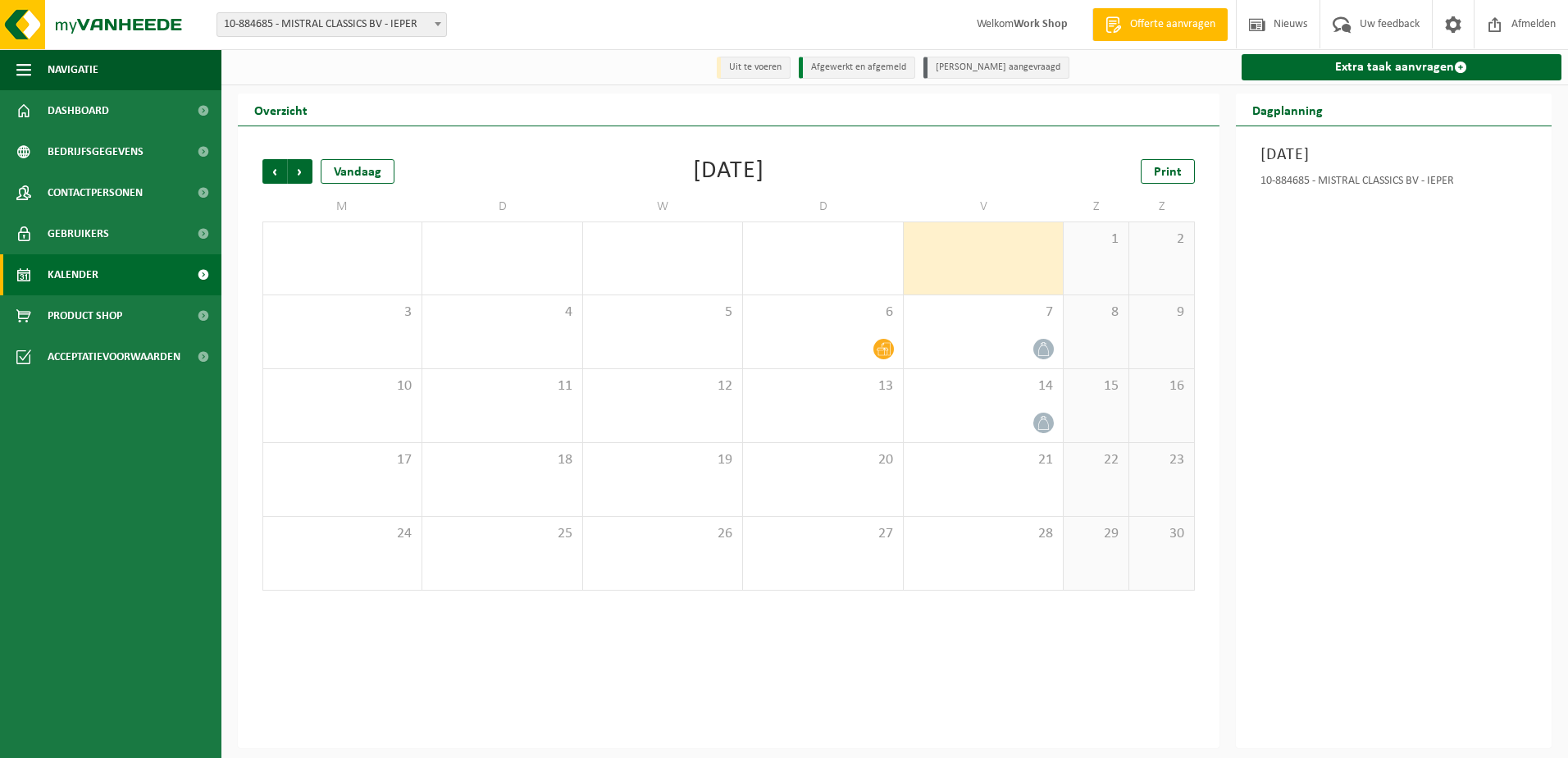
click at [298, 176] on span "Volgende" at bounding box center [299, 171] width 25 height 25
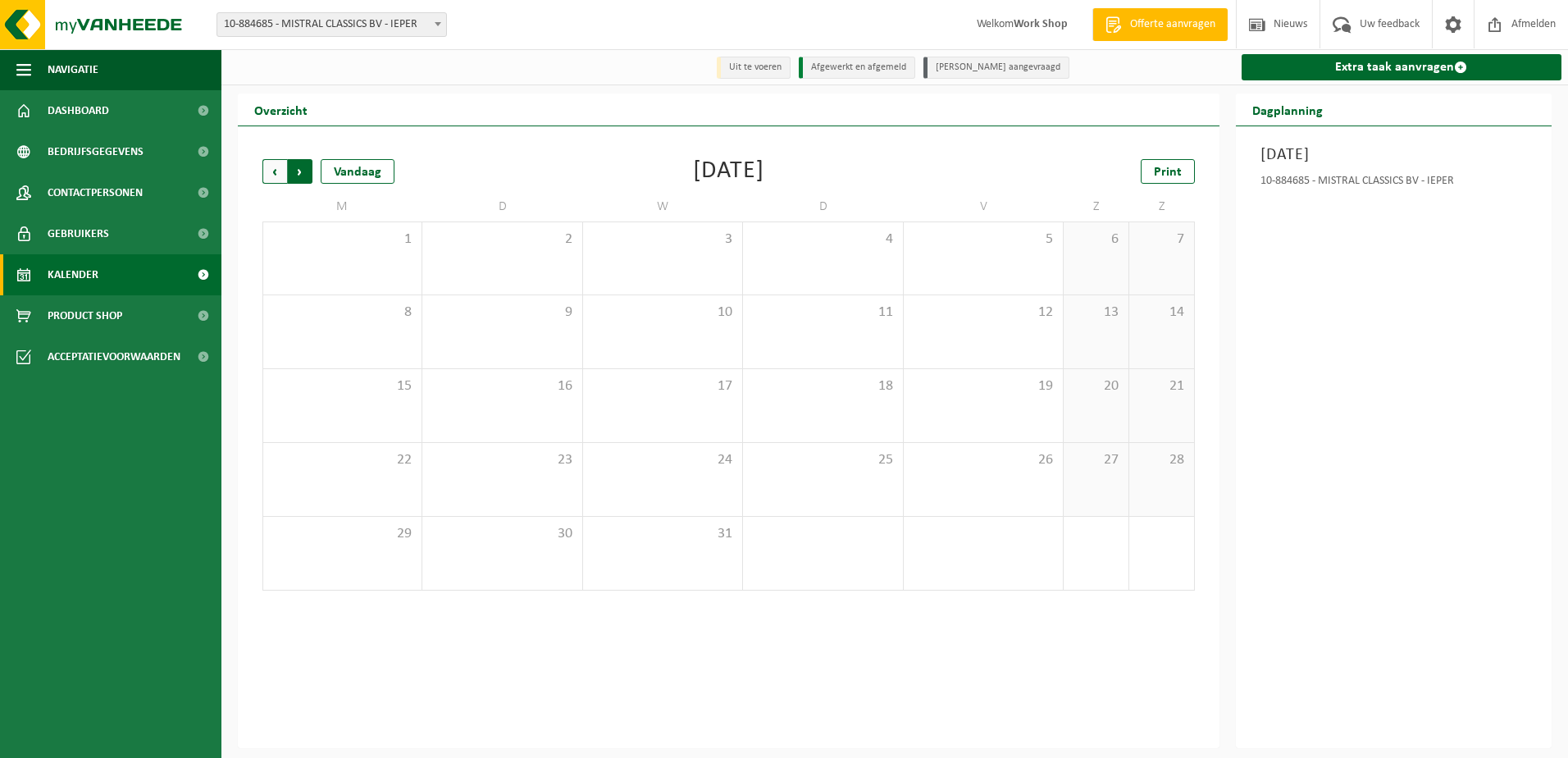
click at [277, 173] on span "Vorige" at bounding box center [274, 171] width 25 height 25
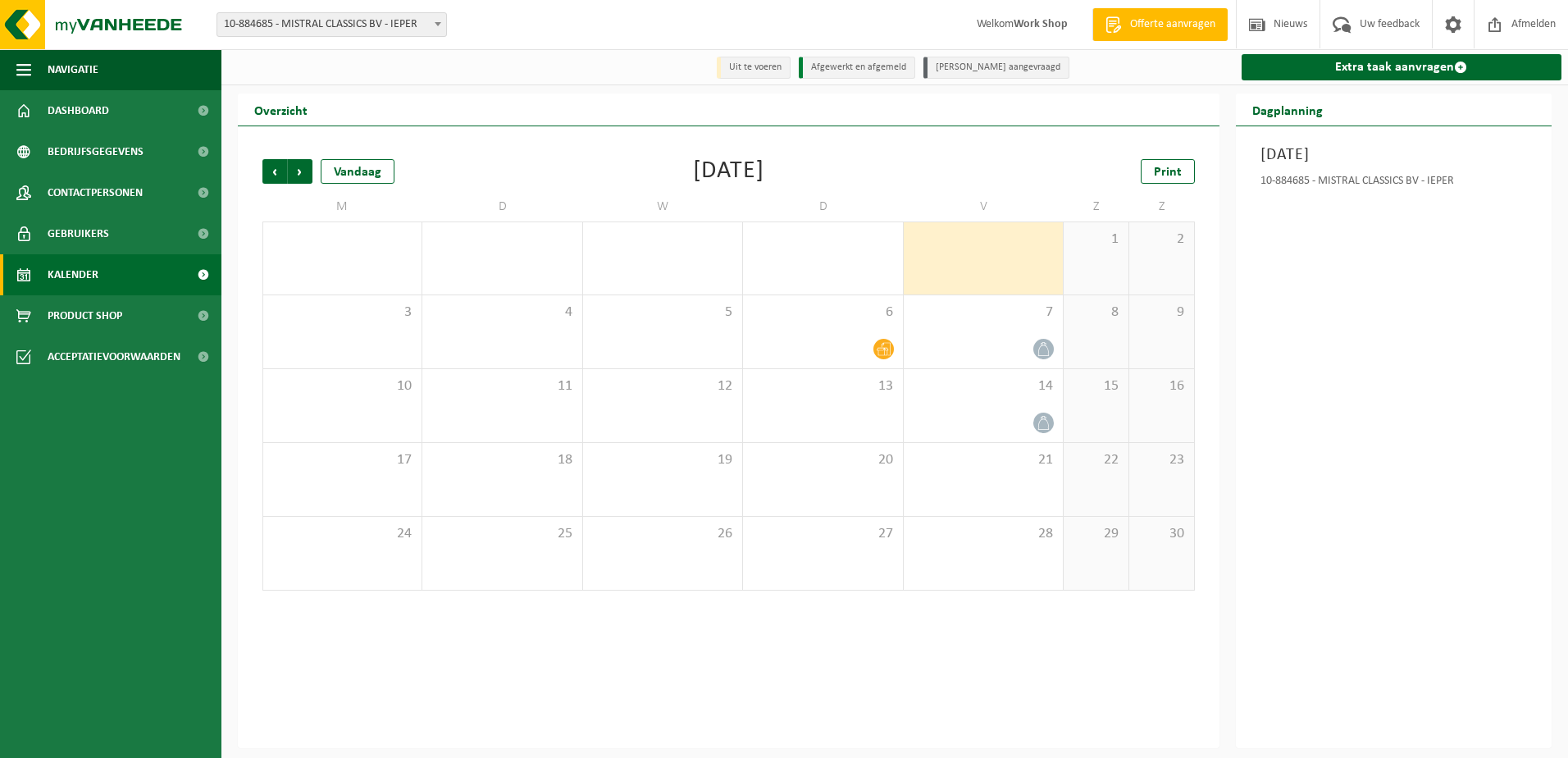
click at [277, 173] on span "Vorige" at bounding box center [274, 171] width 25 height 25
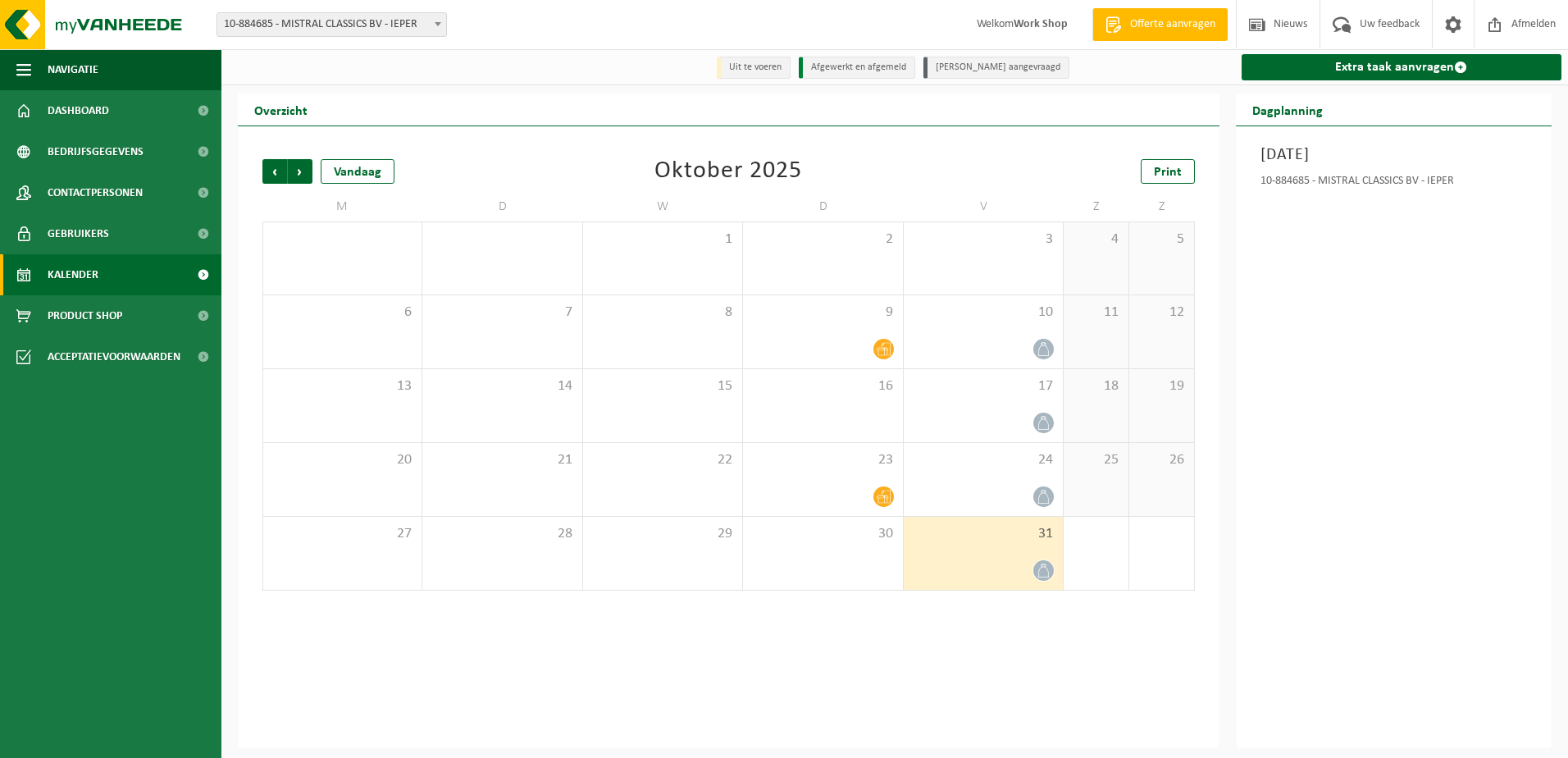
click at [277, 173] on span "Vorige" at bounding box center [274, 171] width 25 height 25
